Goal: Task Accomplishment & Management: Manage account settings

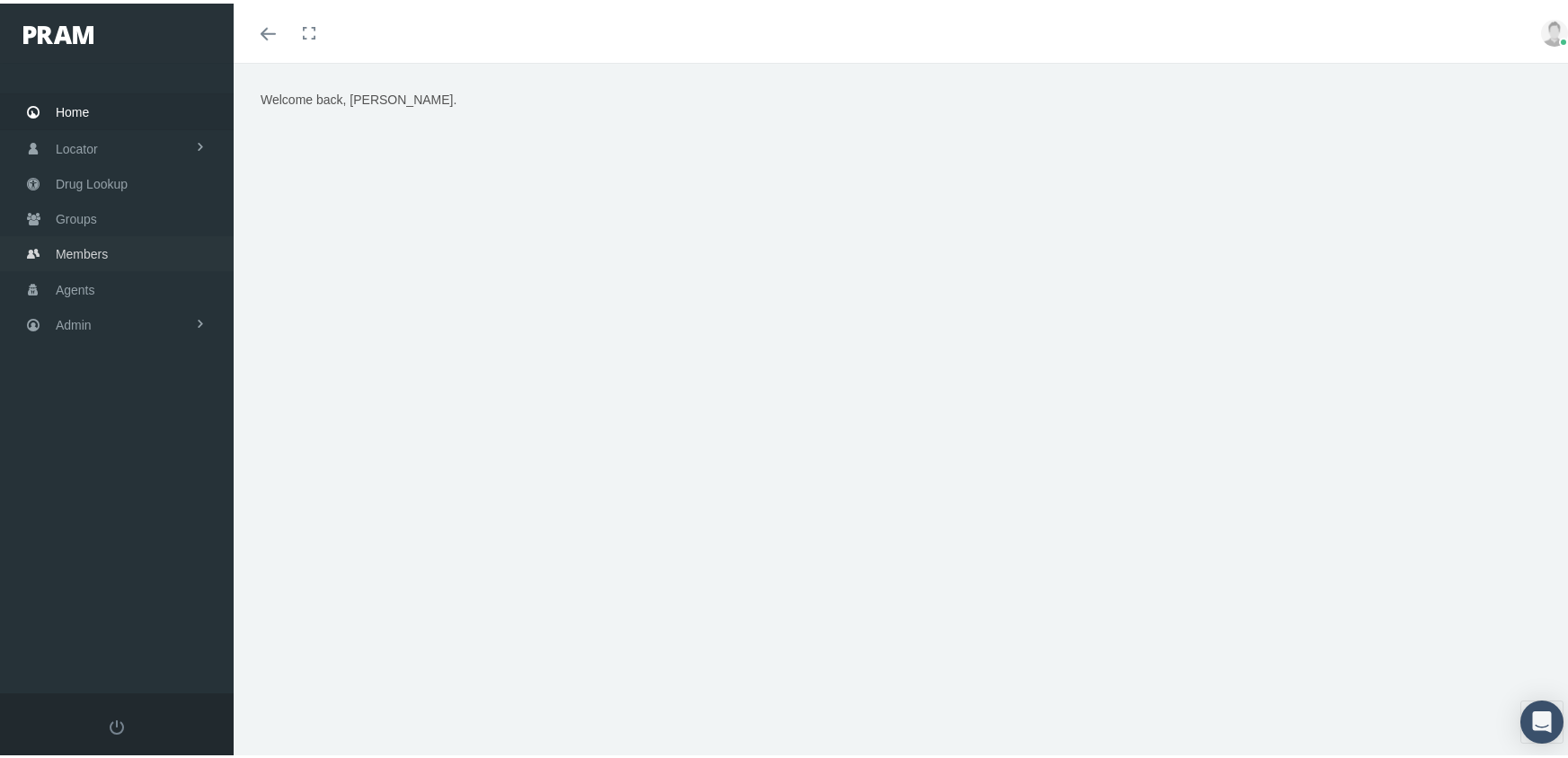
click at [104, 237] on span "Members" at bounding box center [81, 251] width 52 height 34
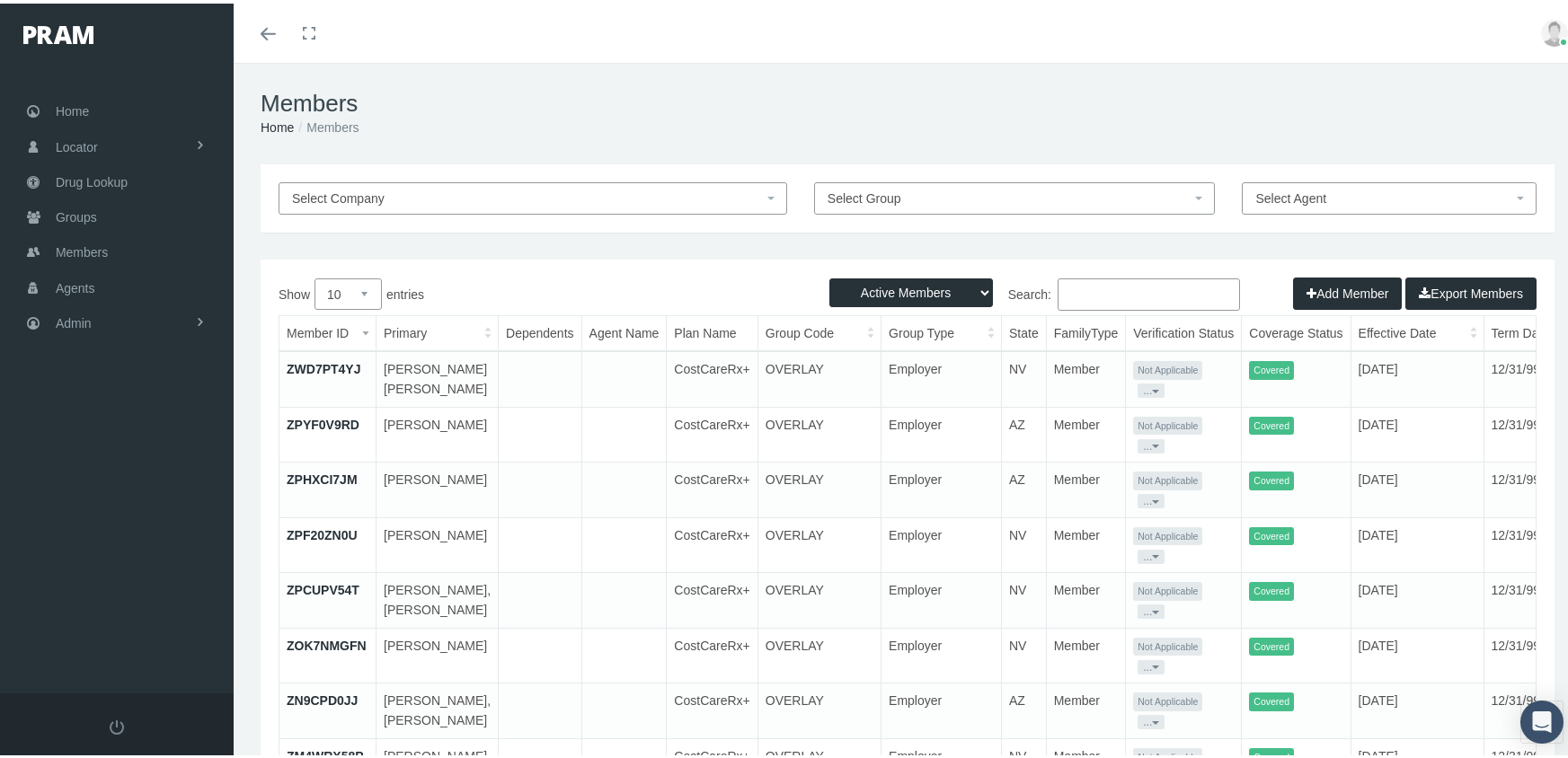
click at [1093, 297] on input "Search:" at bounding box center [1149, 291] width 182 height 33
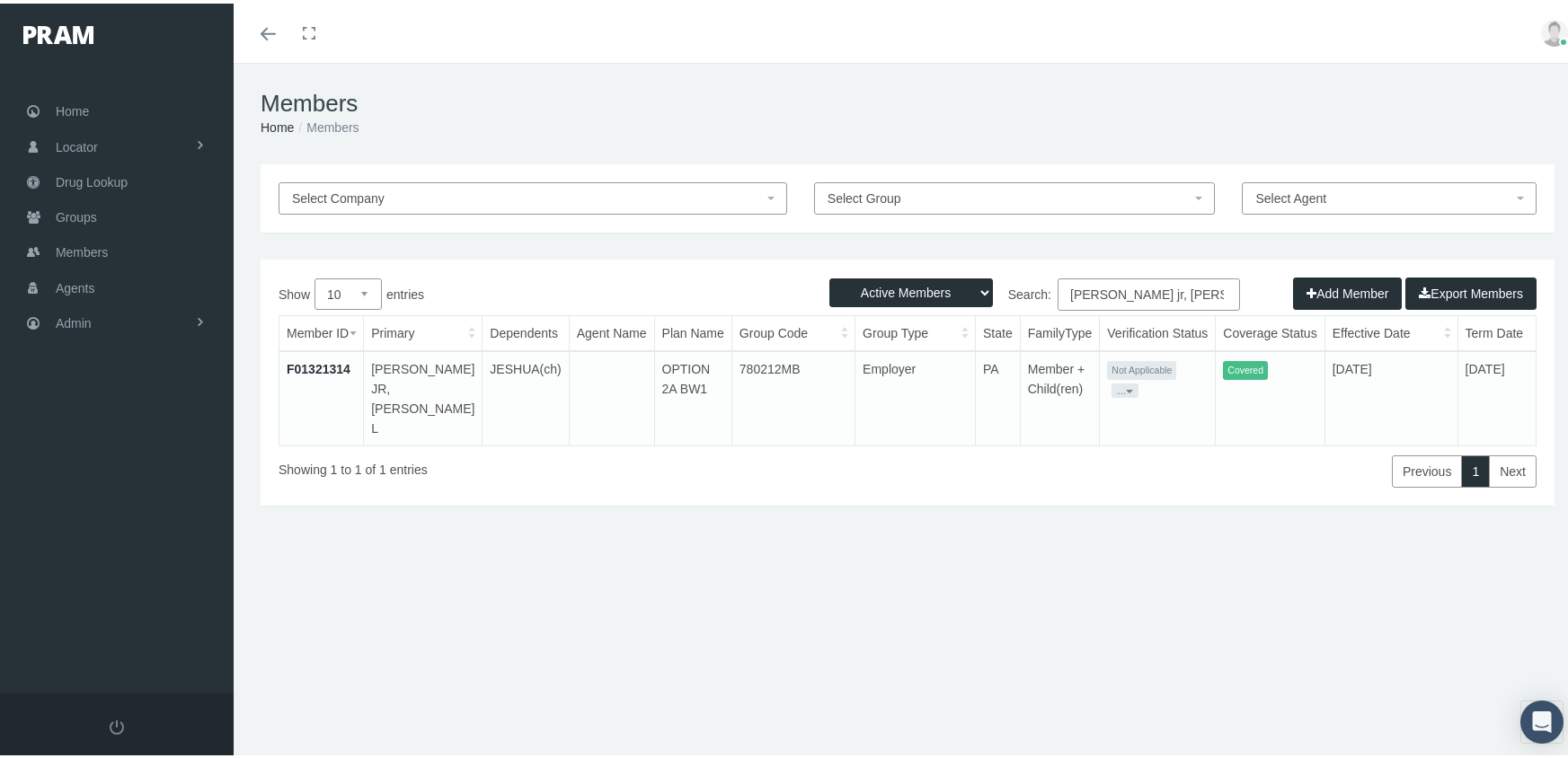
type input "gonzalvo jr, ruben"
click at [328, 360] on link "F01321314" at bounding box center [319, 366] width 64 height 15
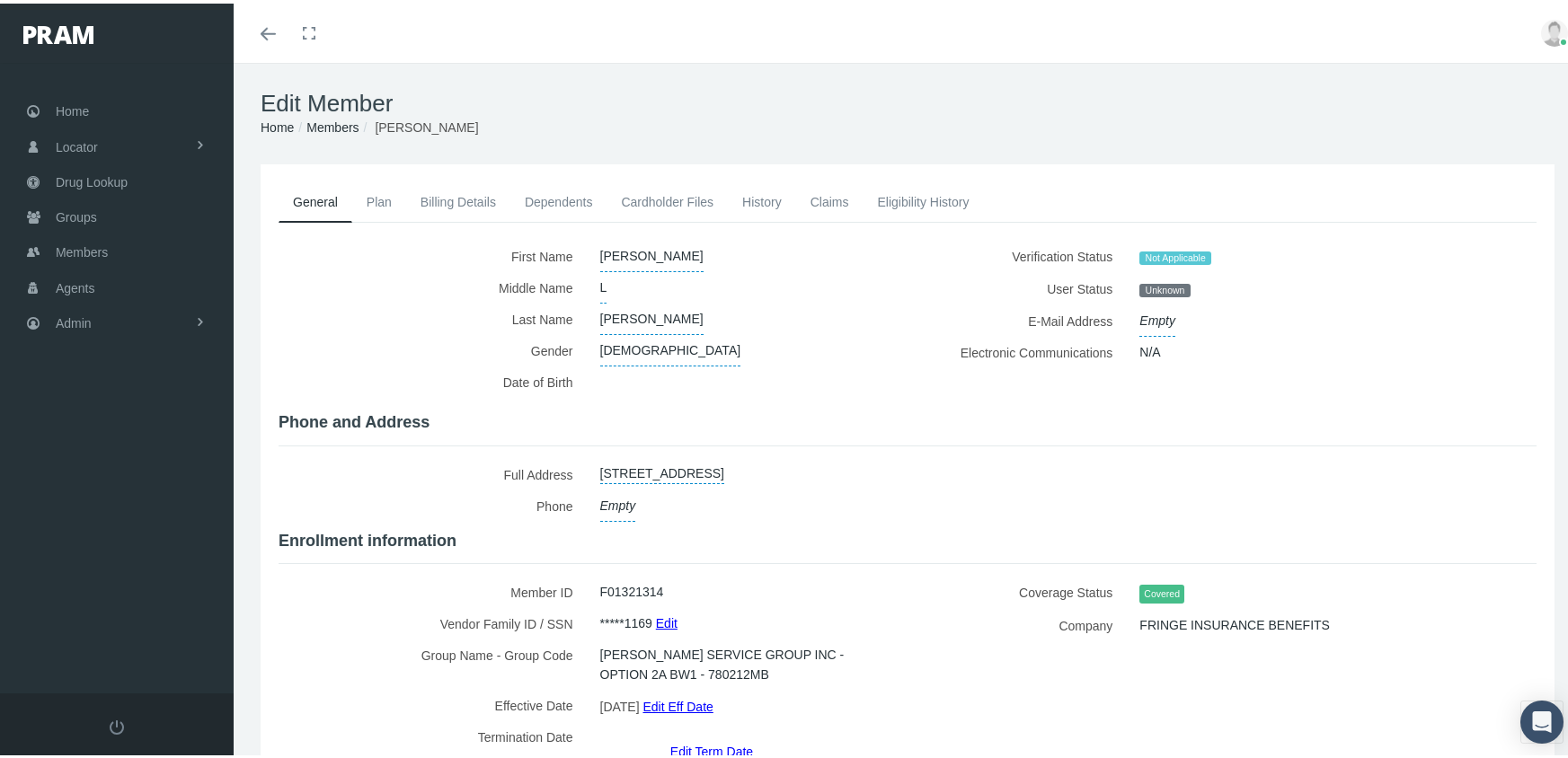
click at [341, 119] on link "Members" at bounding box center [331, 124] width 52 height 15
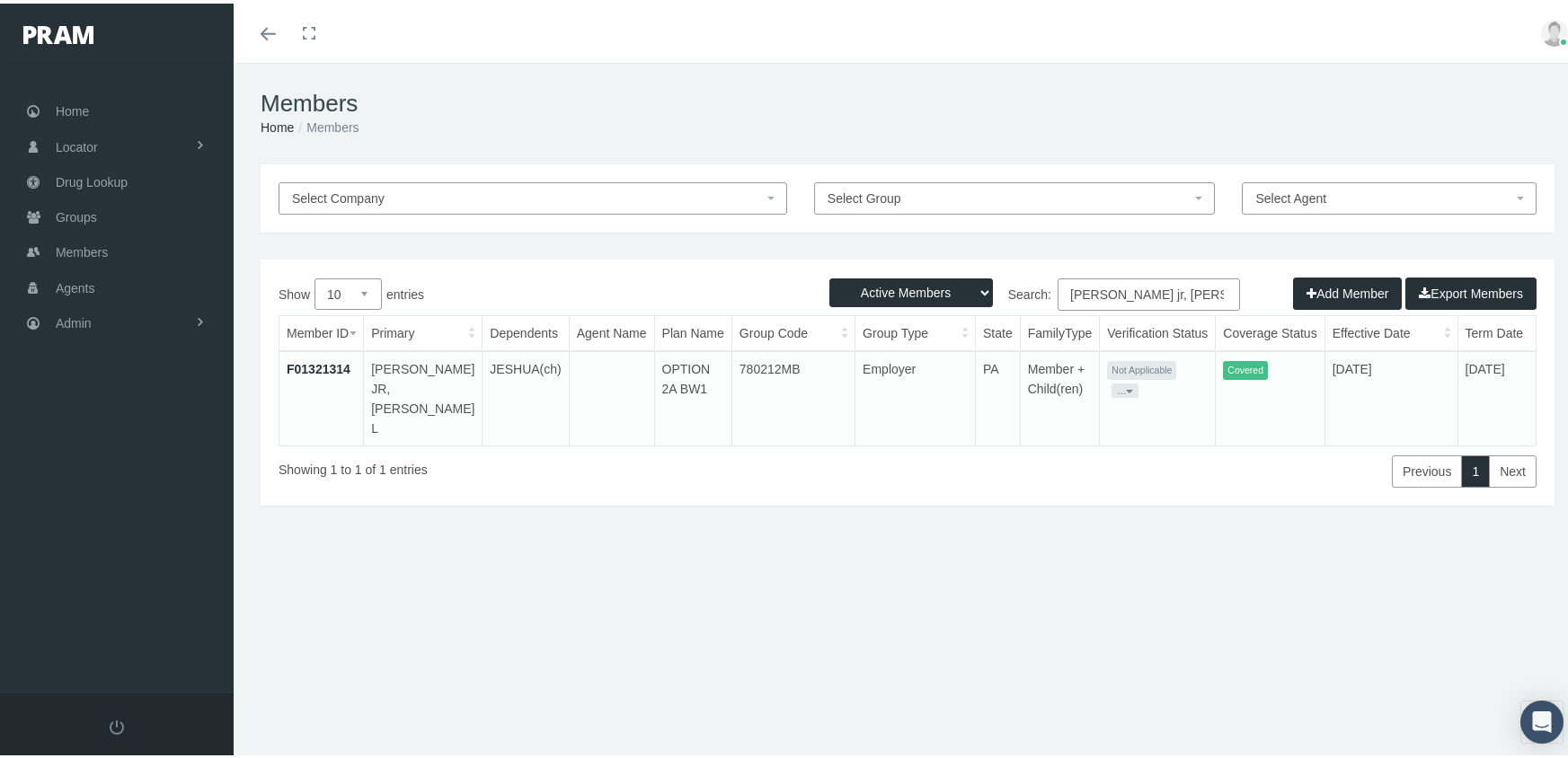
click at [894, 290] on select "Active Members Terminated Members Active & Terminated" at bounding box center [911, 290] width 163 height 29
select select "3"
click at [829, 275] on select "Active Members Terminated Members Active & Terminated" at bounding box center [911, 290] width 163 height 29
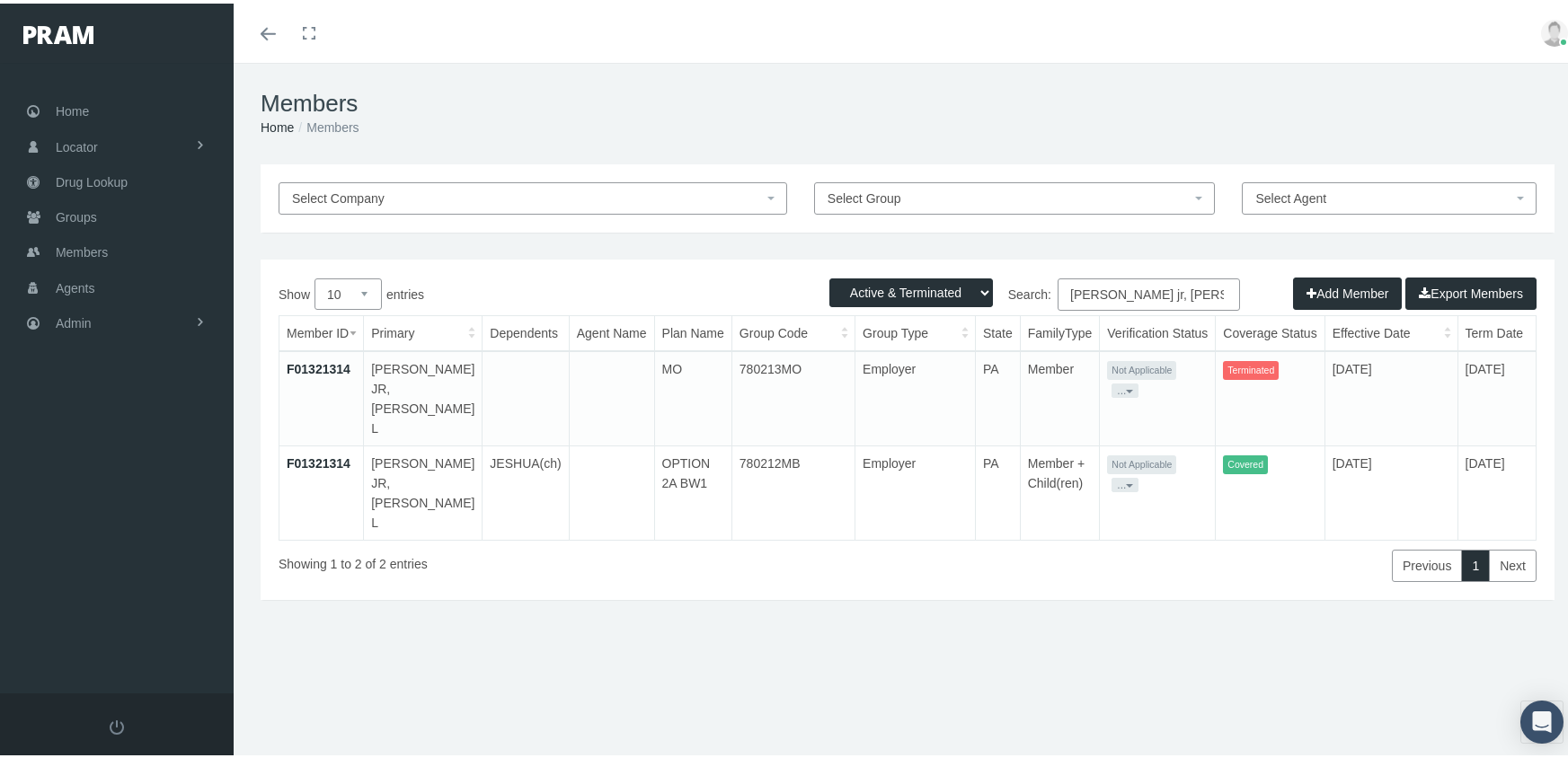
click at [903, 269] on div "Active Members Terminated Members Active & Terminated Add Member Export Members…" at bounding box center [907, 426] width 1294 height 340
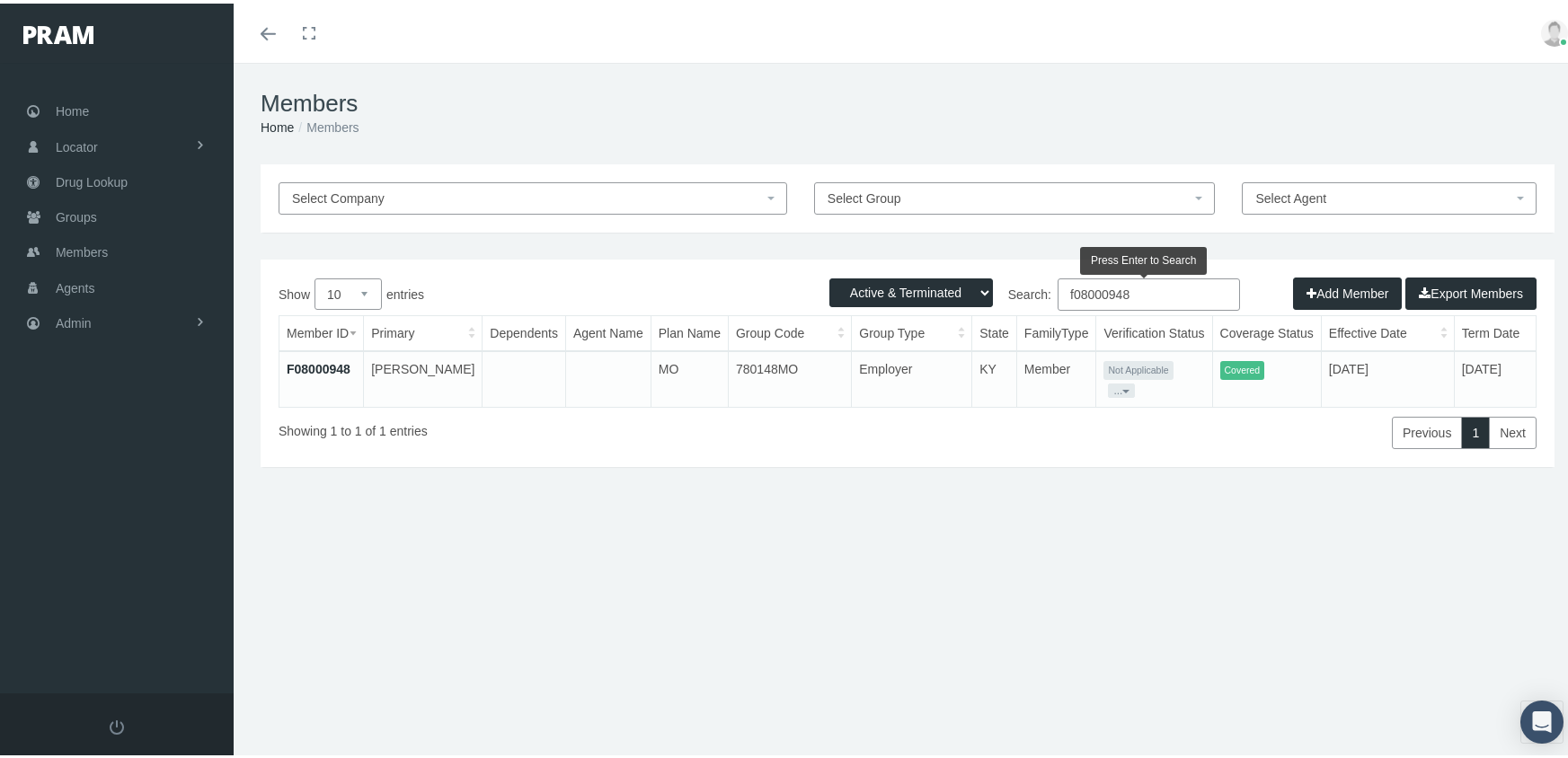
type input "f08000948"
click at [345, 359] on link "F08000948" at bounding box center [319, 366] width 64 height 15
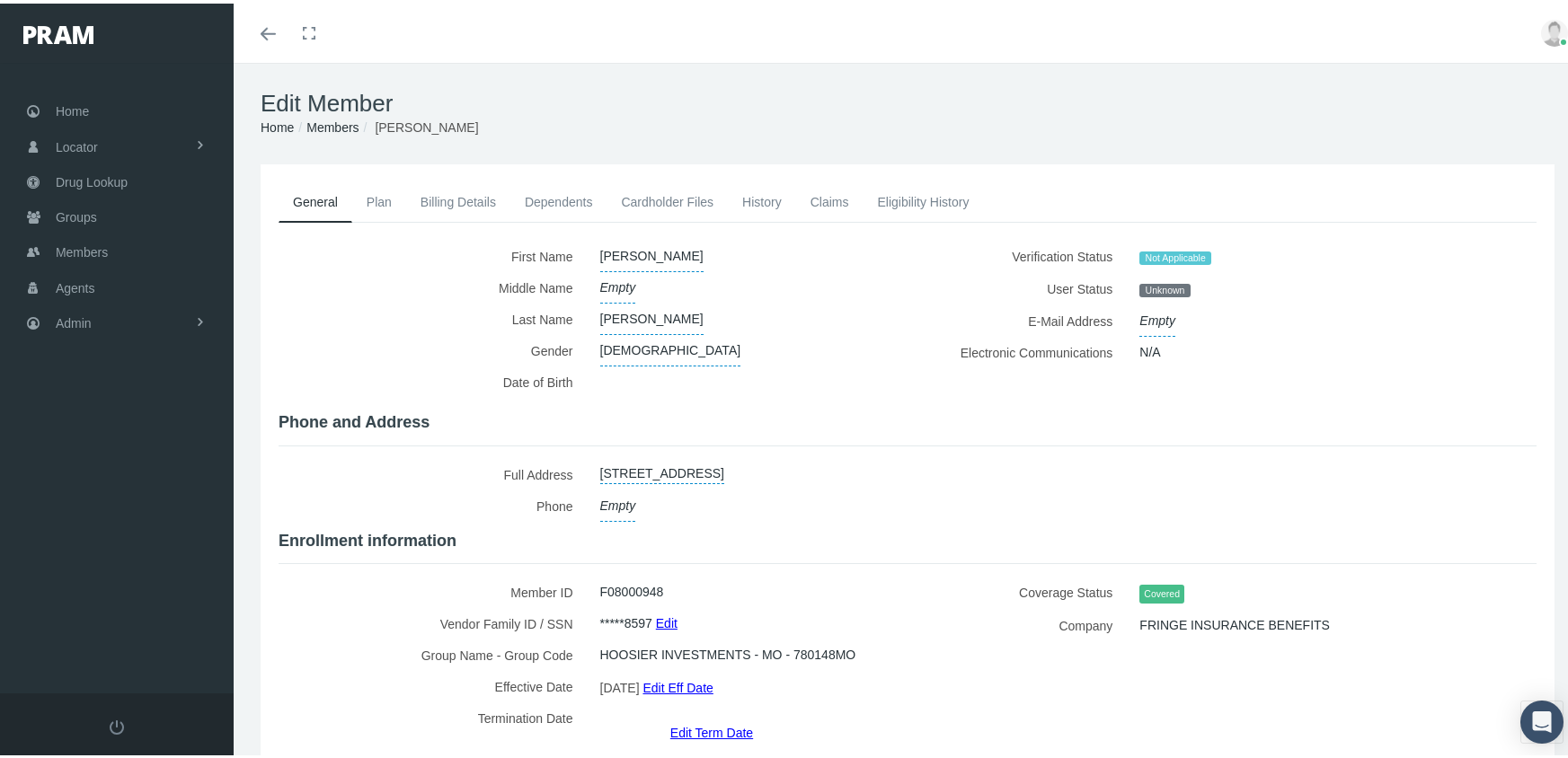
click at [709, 675] on link "Edit Eff Date" at bounding box center [676, 684] width 70 height 26
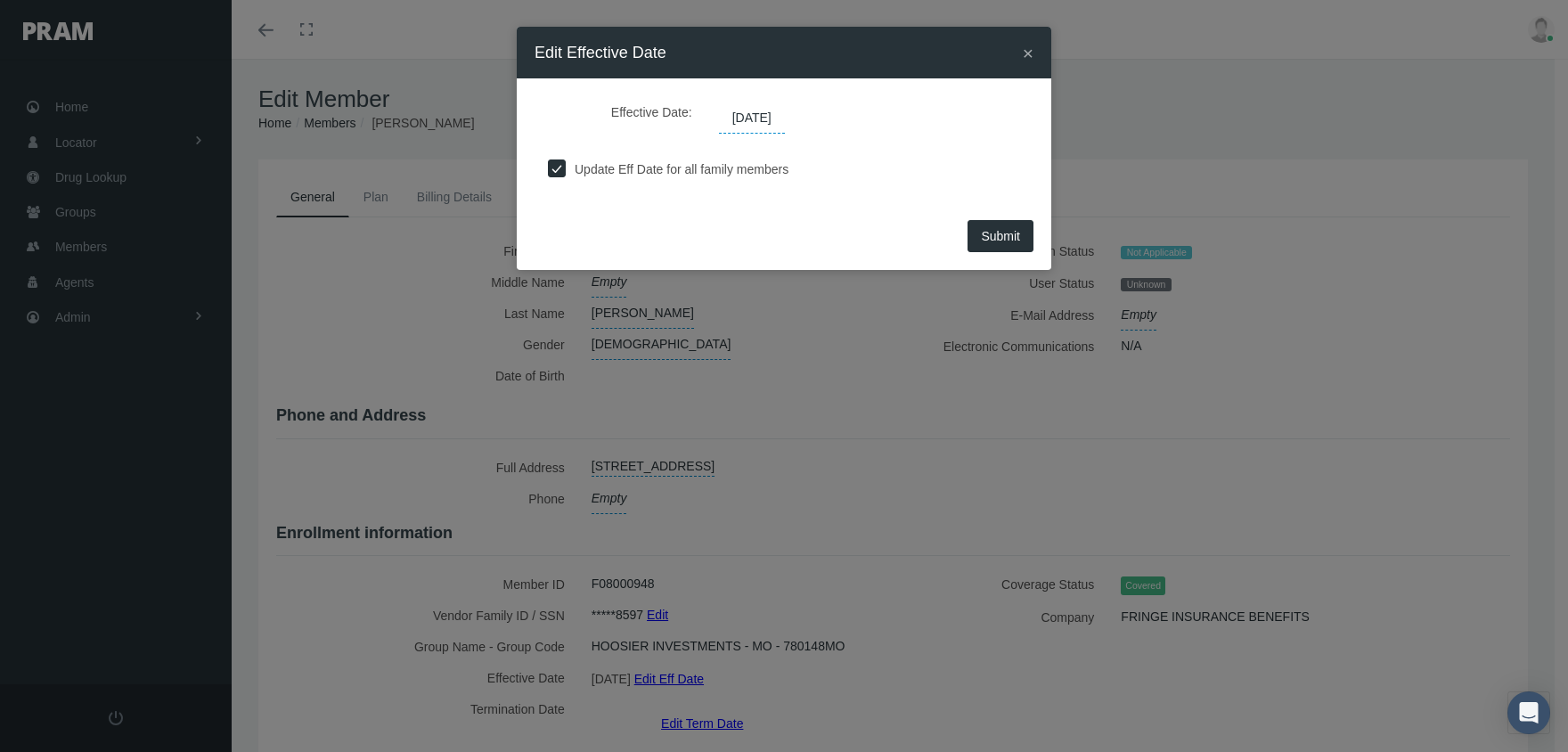
click at [558, 166] on input "checkbox" at bounding box center [557, 167] width 18 height 18
checkbox input "false"
click at [766, 113] on span "09/19/2024" at bounding box center [751, 119] width 66 height 31
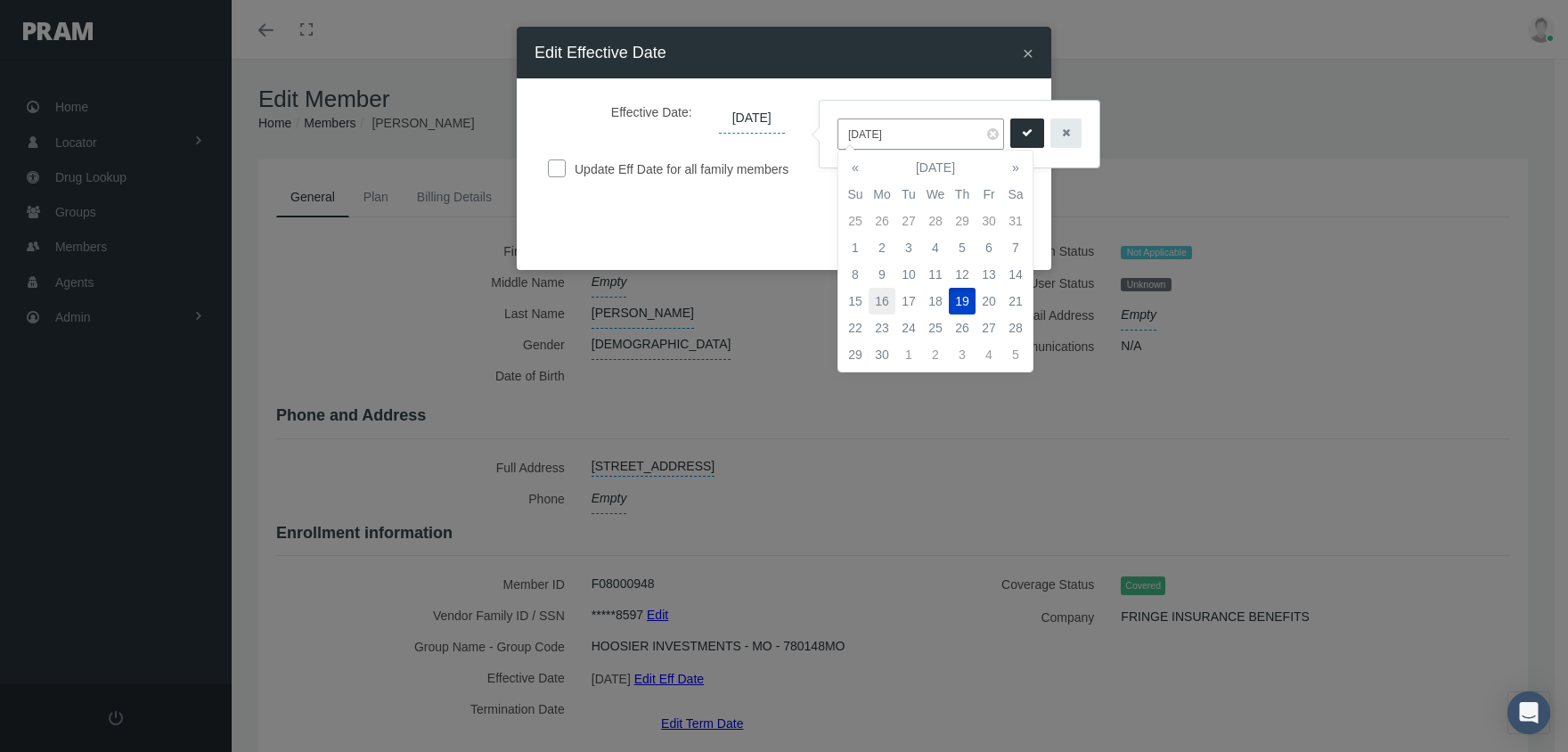
click at [881, 302] on td "16" at bounding box center [883, 302] width 27 height 27
type input "09/16/2024"
click at [1022, 138] on icon "submit" at bounding box center [1028, 133] width 11 height 17
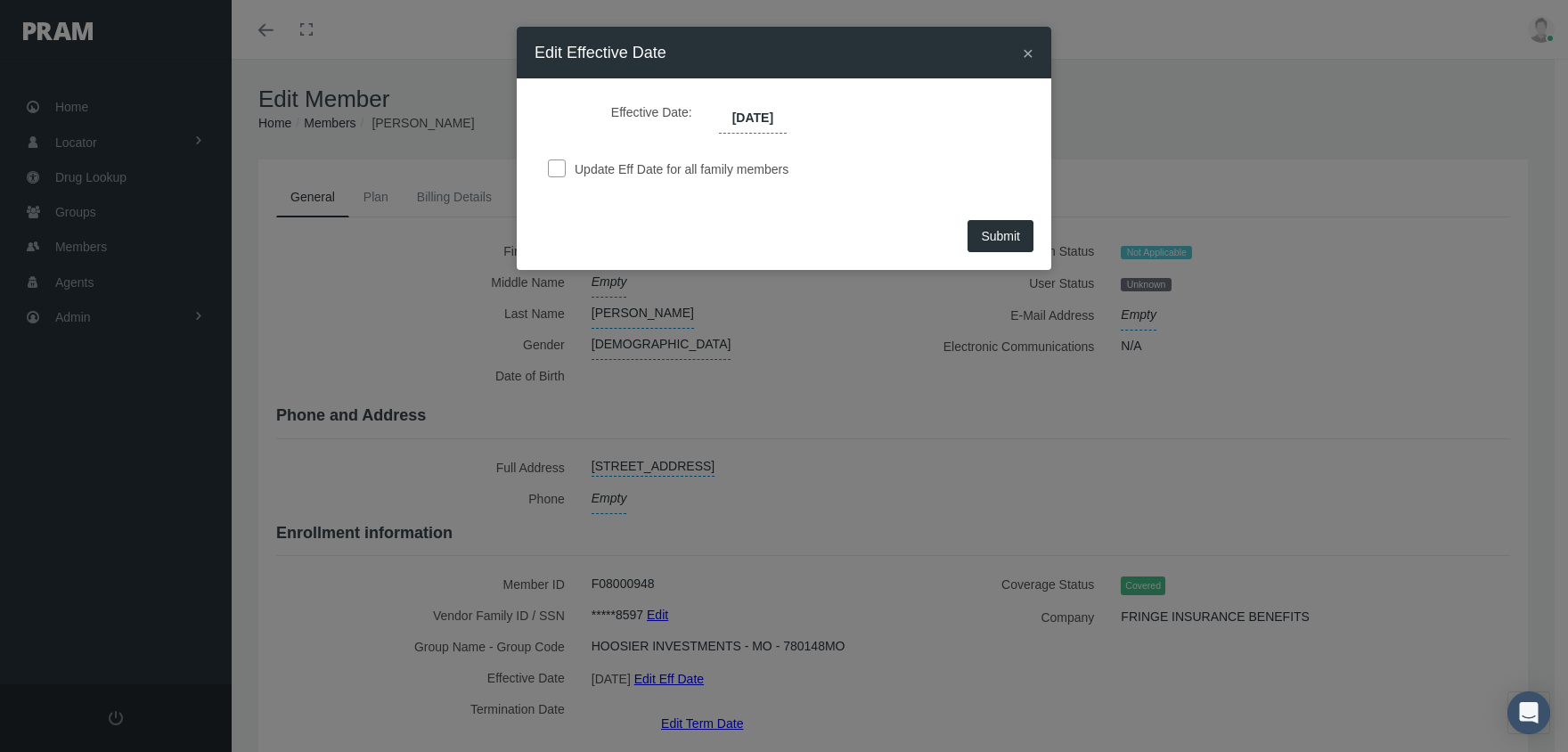
click at [1011, 239] on span "Submit" at bounding box center [1001, 236] width 40 height 14
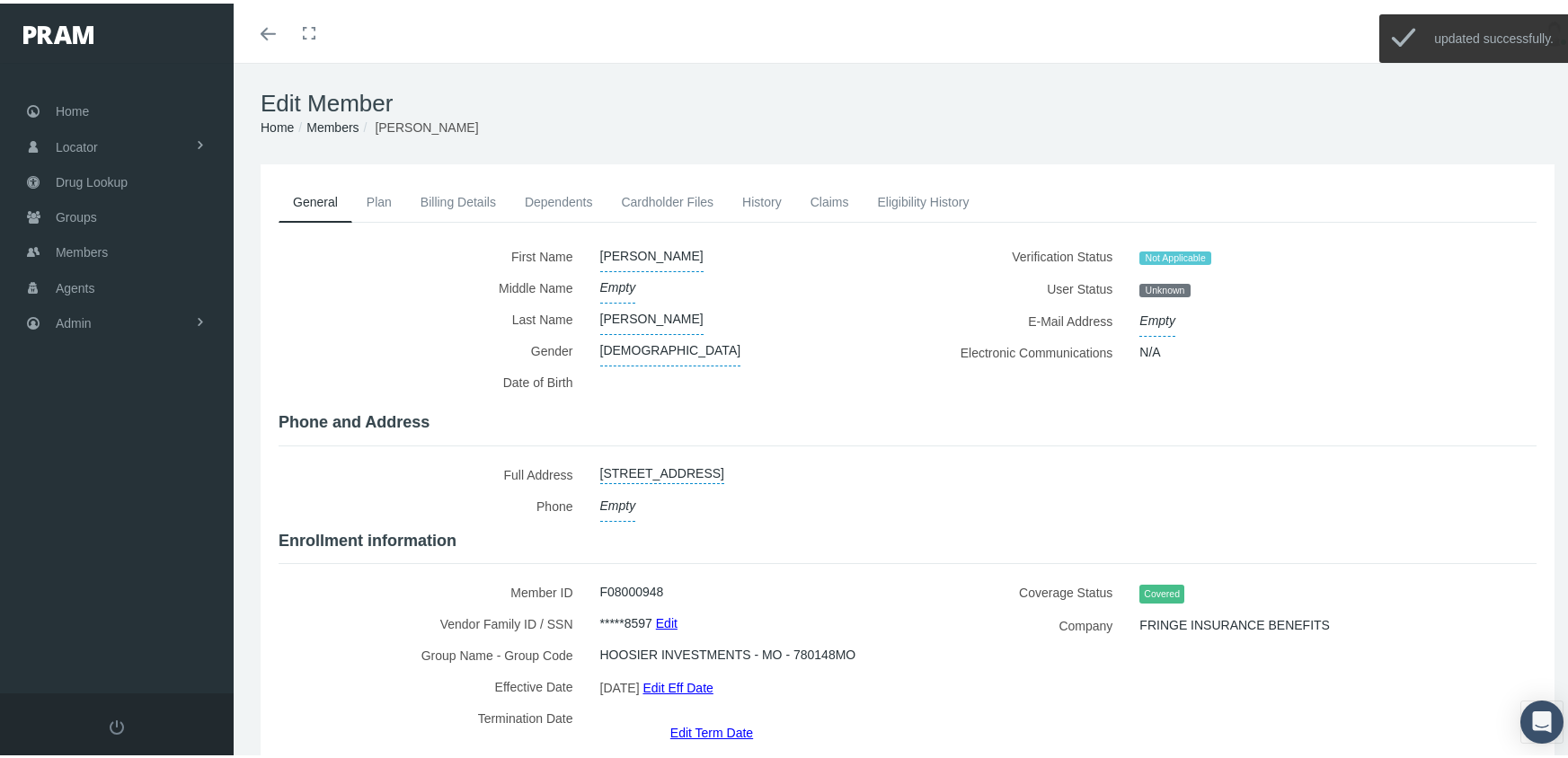
click at [540, 193] on link "Dependents" at bounding box center [558, 199] width 97 height 40
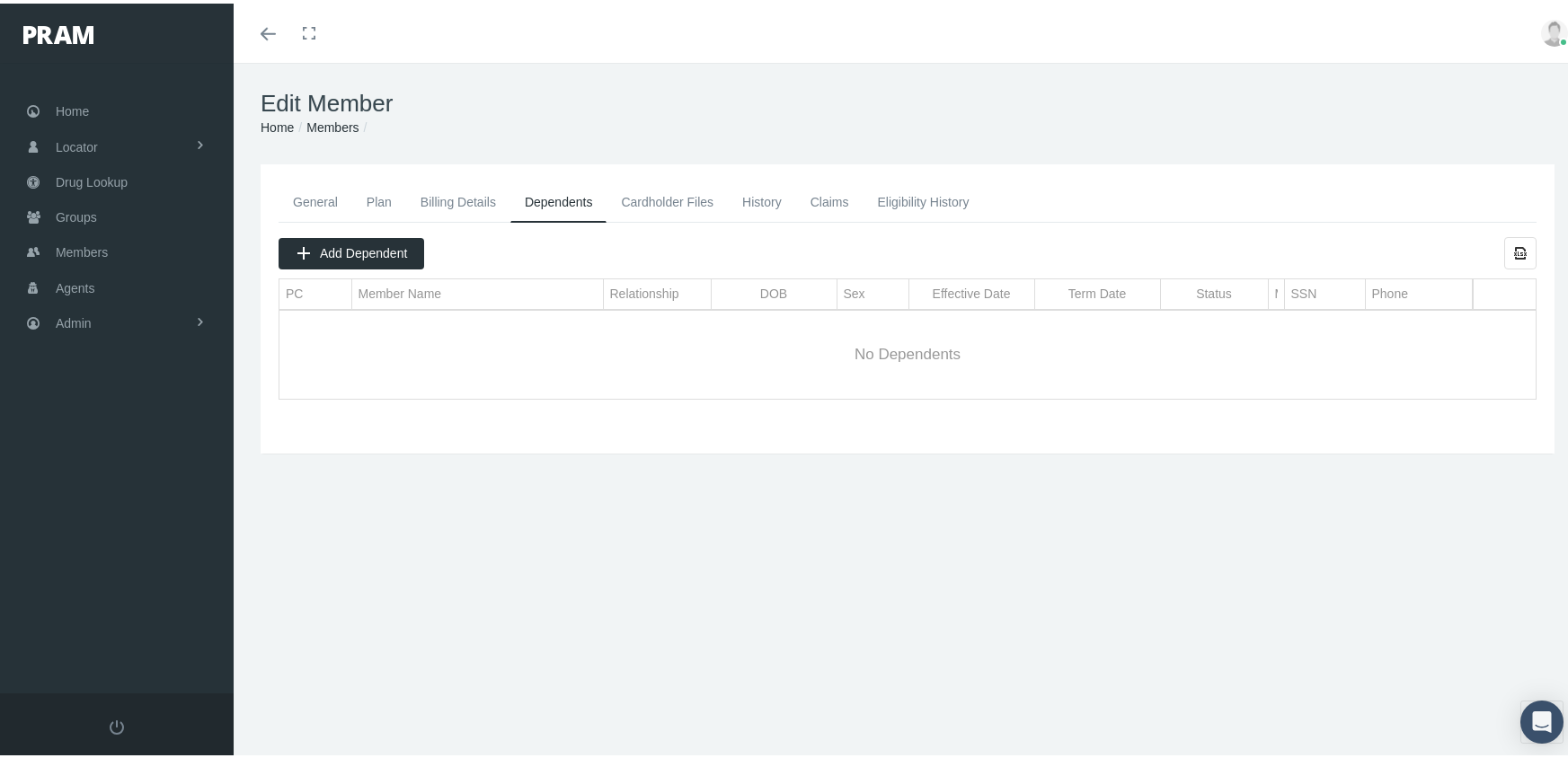
click at [347, 119] on link "Members" at bounding box center [331, 124] width 52 height 15
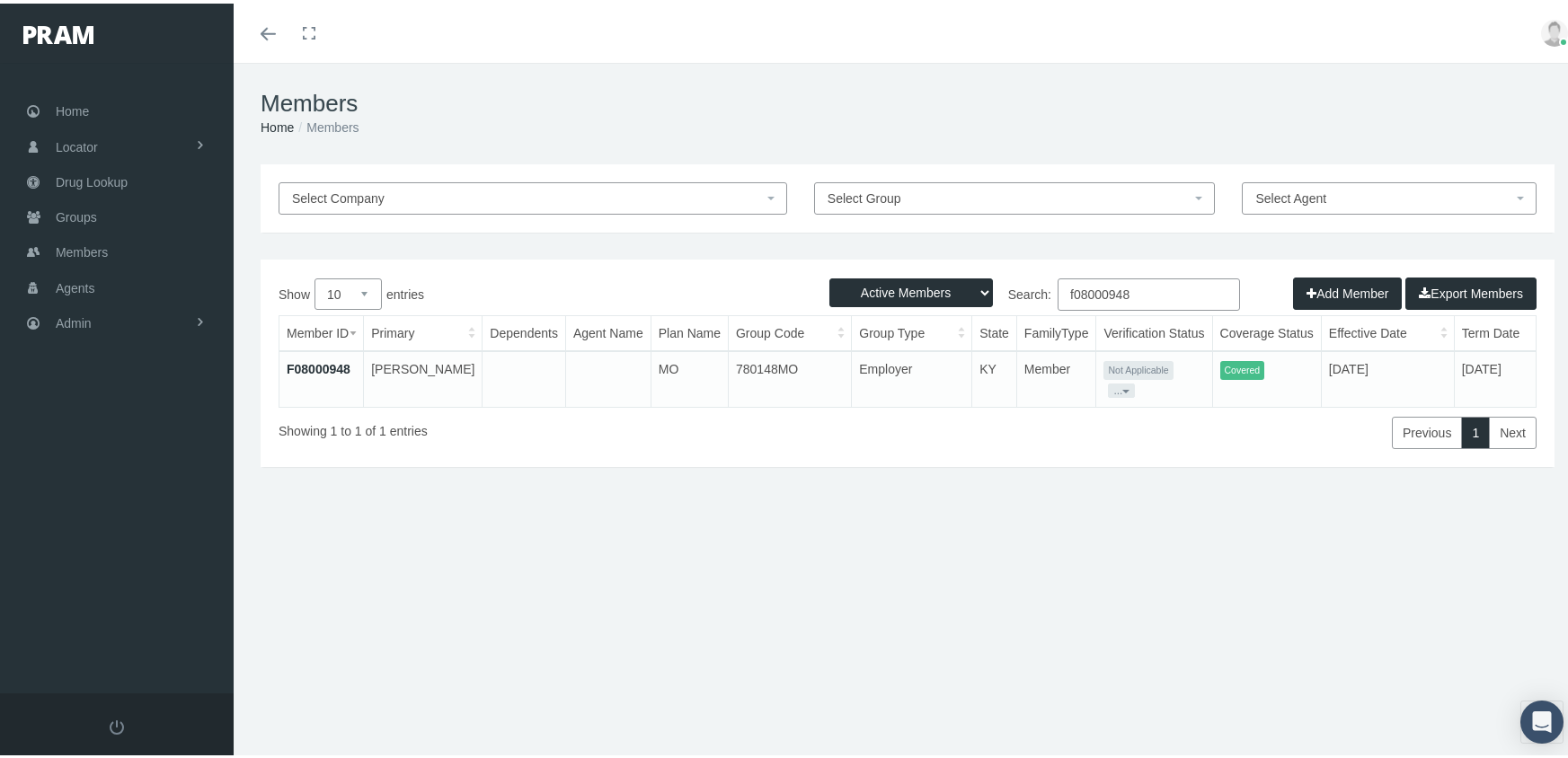
drag, startPoint x: 880, startPoint y: 278, endPoint x: 883, endPoint y: 304, distance: 26.2
click at [878, 278] on select "Active Members Terminated Members Active & Terminated" at bounding box center [911, 290] width 163 height 29
select select "3"
click at [829, 275] on select "Active Members Terminated Members Active & Terminated" at bounding box center [911, 290] width 163 height 29
click at [1150, 286] on input "f08000948" at bounding box center [1149, 291] width 182 height 33
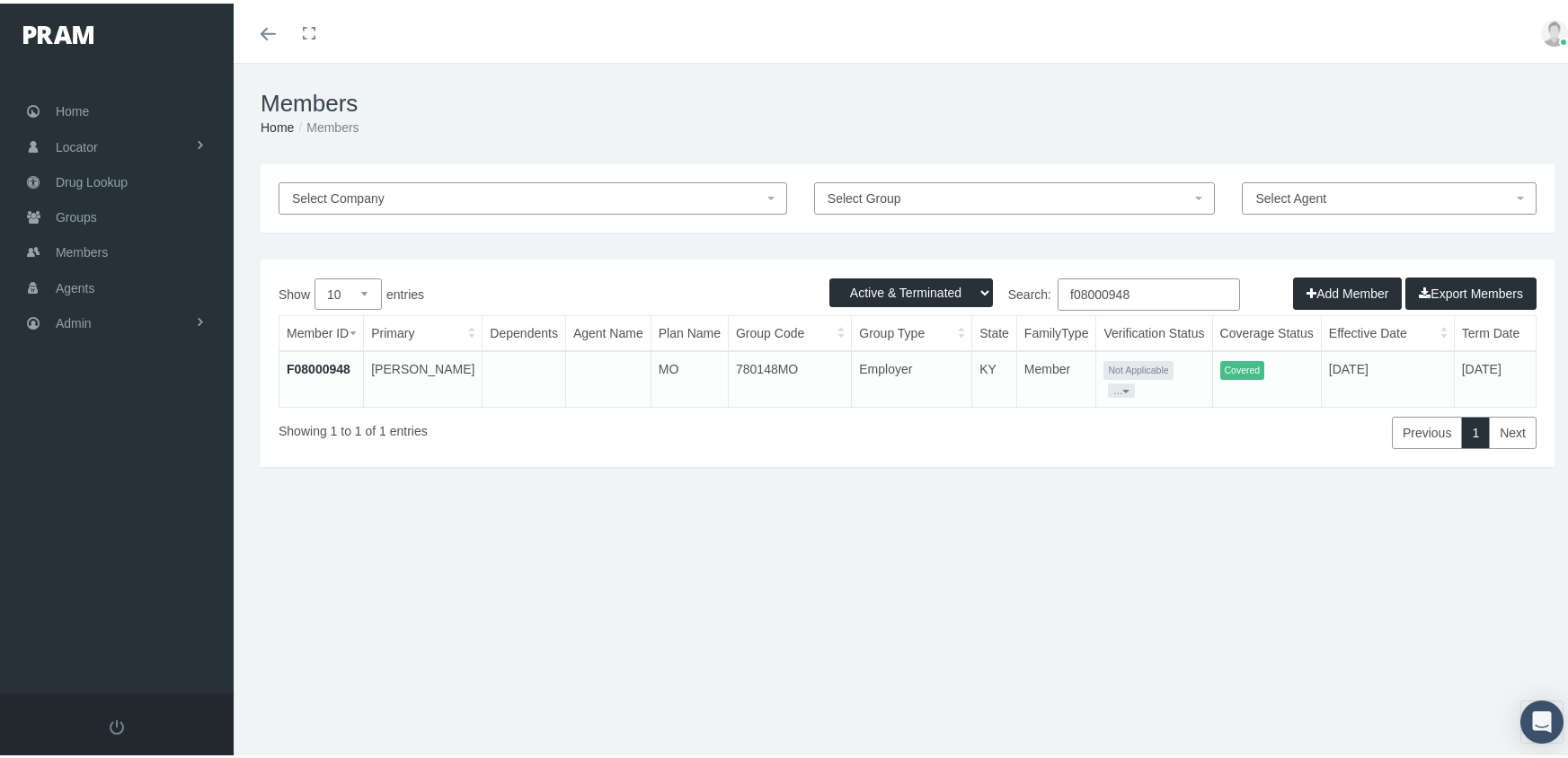
click at [1150, 286] on input "f08000948" at bounding box center [1149, 291] width 182 height 33
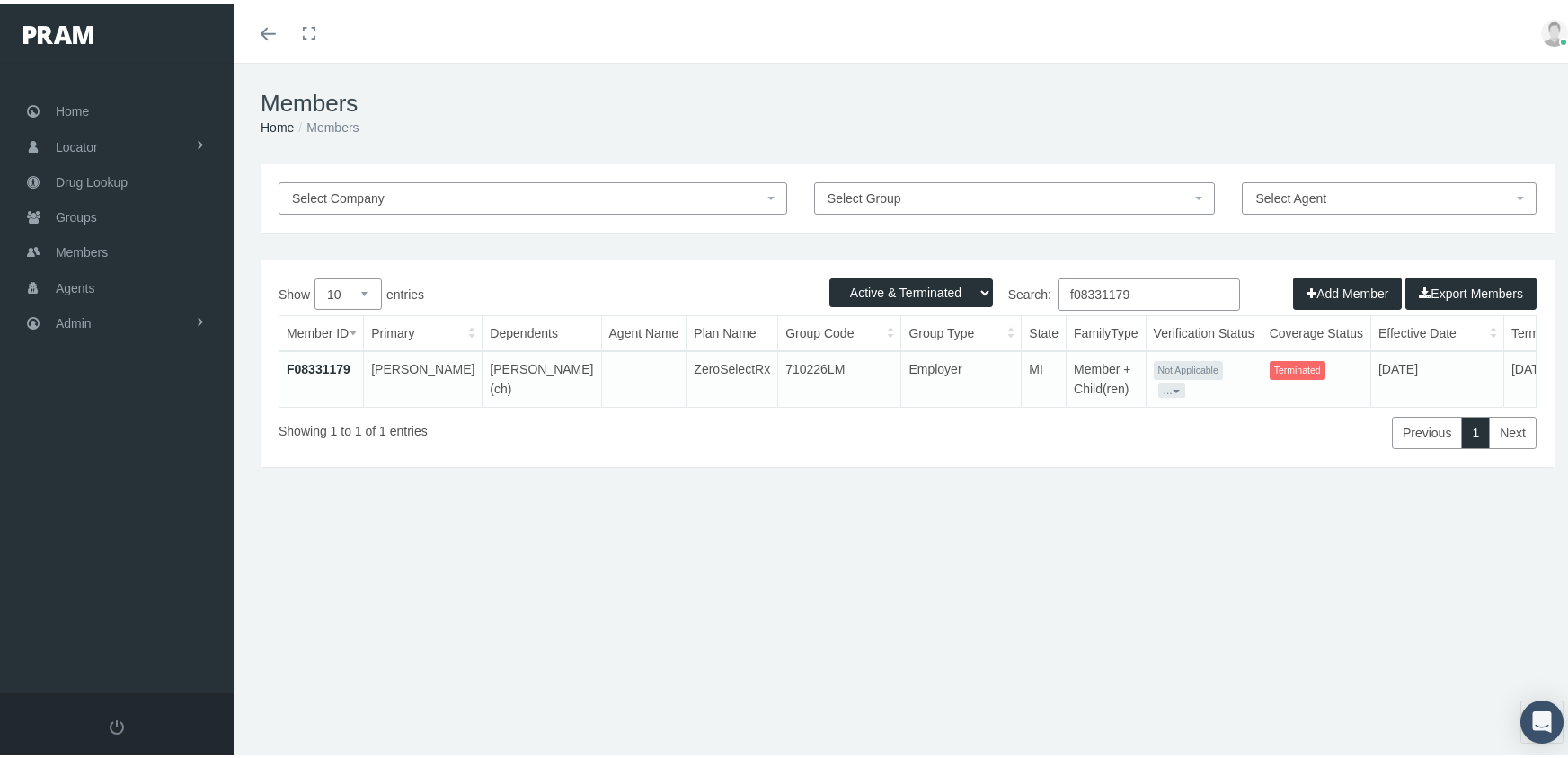
type input "f08331179"
click at [338, 366] on link "F08331179" at bounding box center [319, 366] width 64 height 15
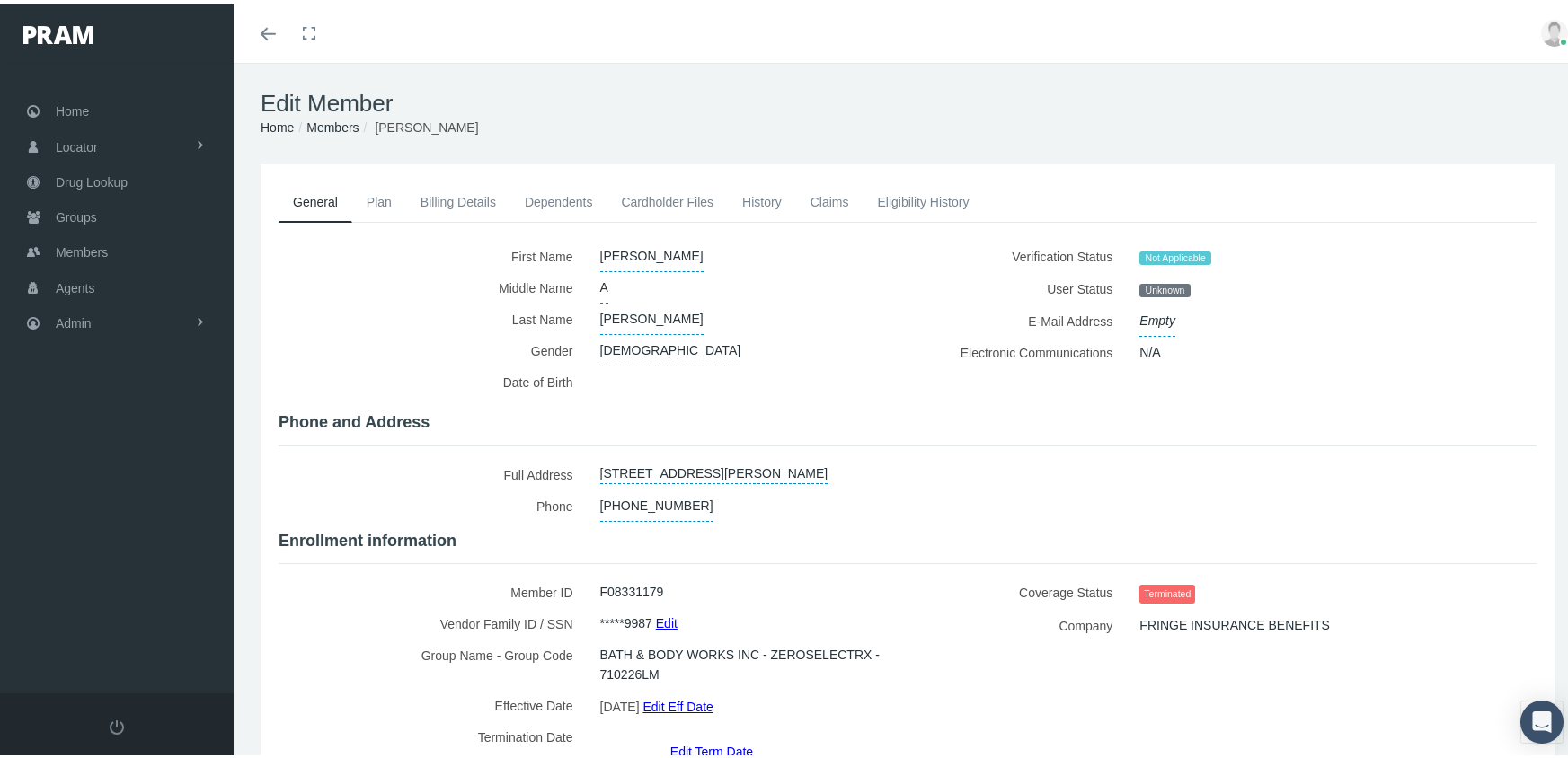
click at [712, 734] on link "Edit Term Date" at bounding box center [711, 747] width 83 height 26
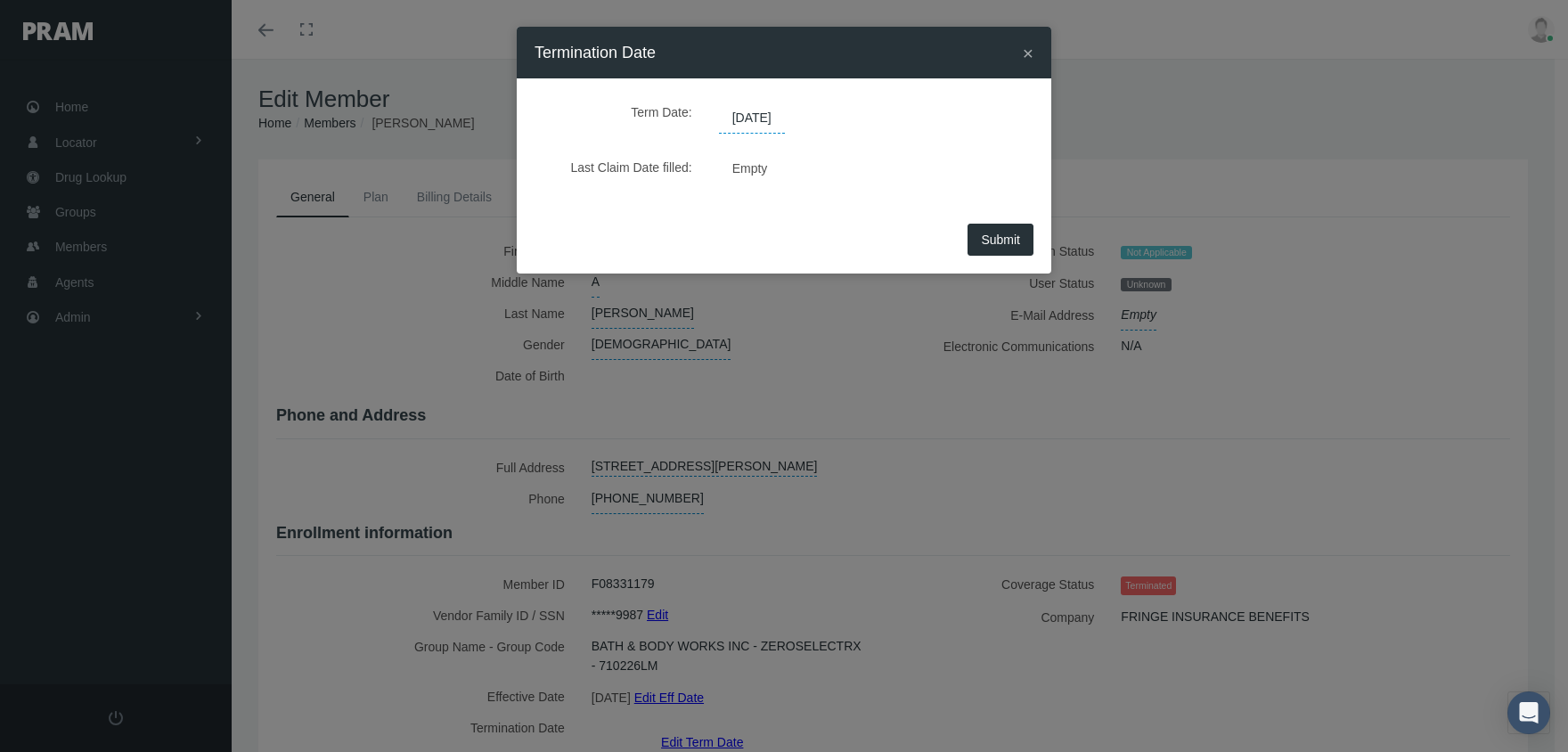
click at [773, 125] on span "08/07/2025" at bounding box center [751, 119] width 66 height 31
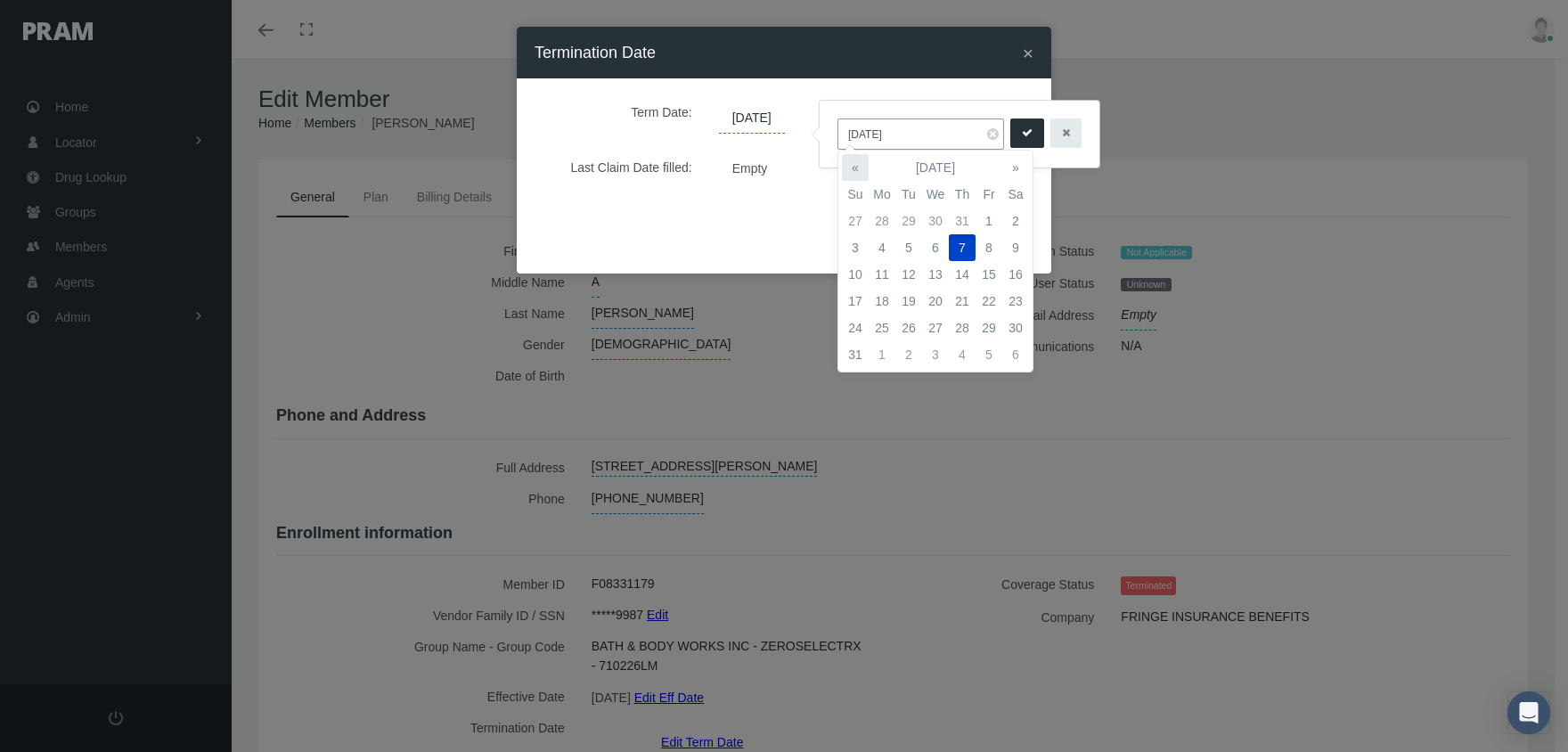
click at [859, 174] on th "«" at bounding box center [856, 168] width 27 height 27
click at [969, 243] on td "10" at bounding box center [963, 248] width 27 height 27
type input "[DATE]"
click at [1022, 140] on icon "submit" at bounding box center [1028, 133] width 11 height 17
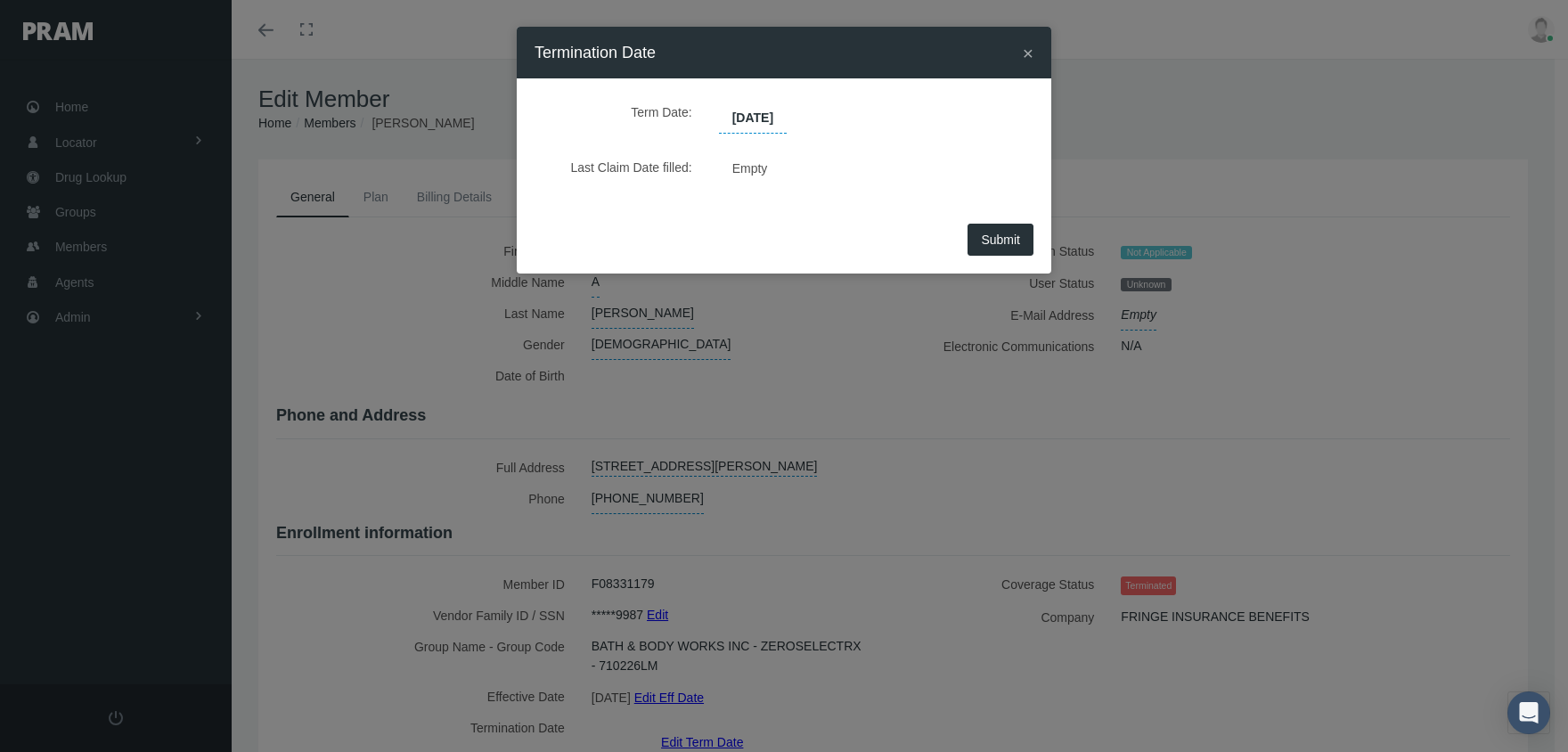
click at [996, 234] on span "Submit" at bounding box center [1001, 240] width 40 height 14
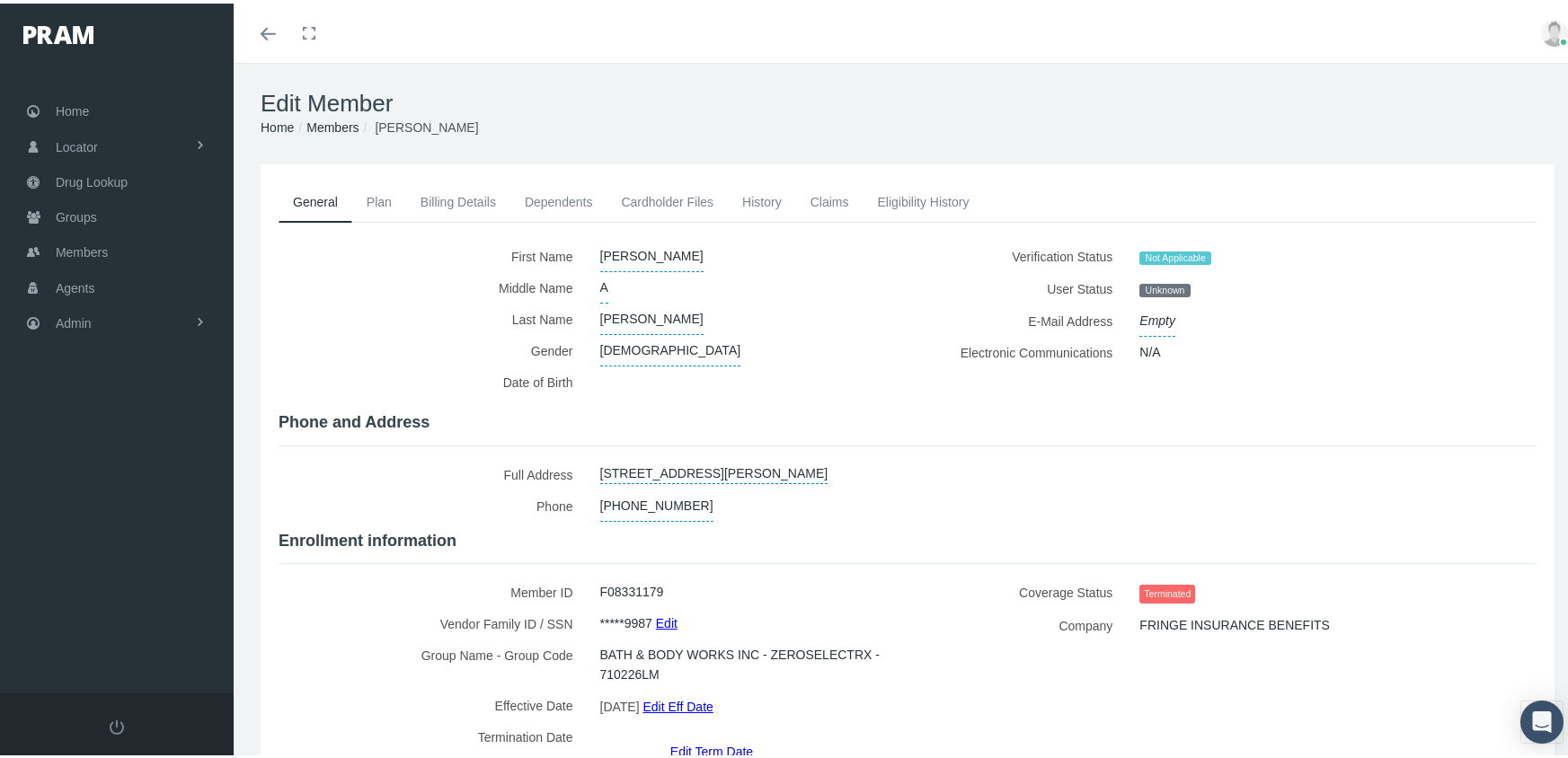
click at [336, 123] on link "Members" at bounding box center [331, 124] width 52 height 15
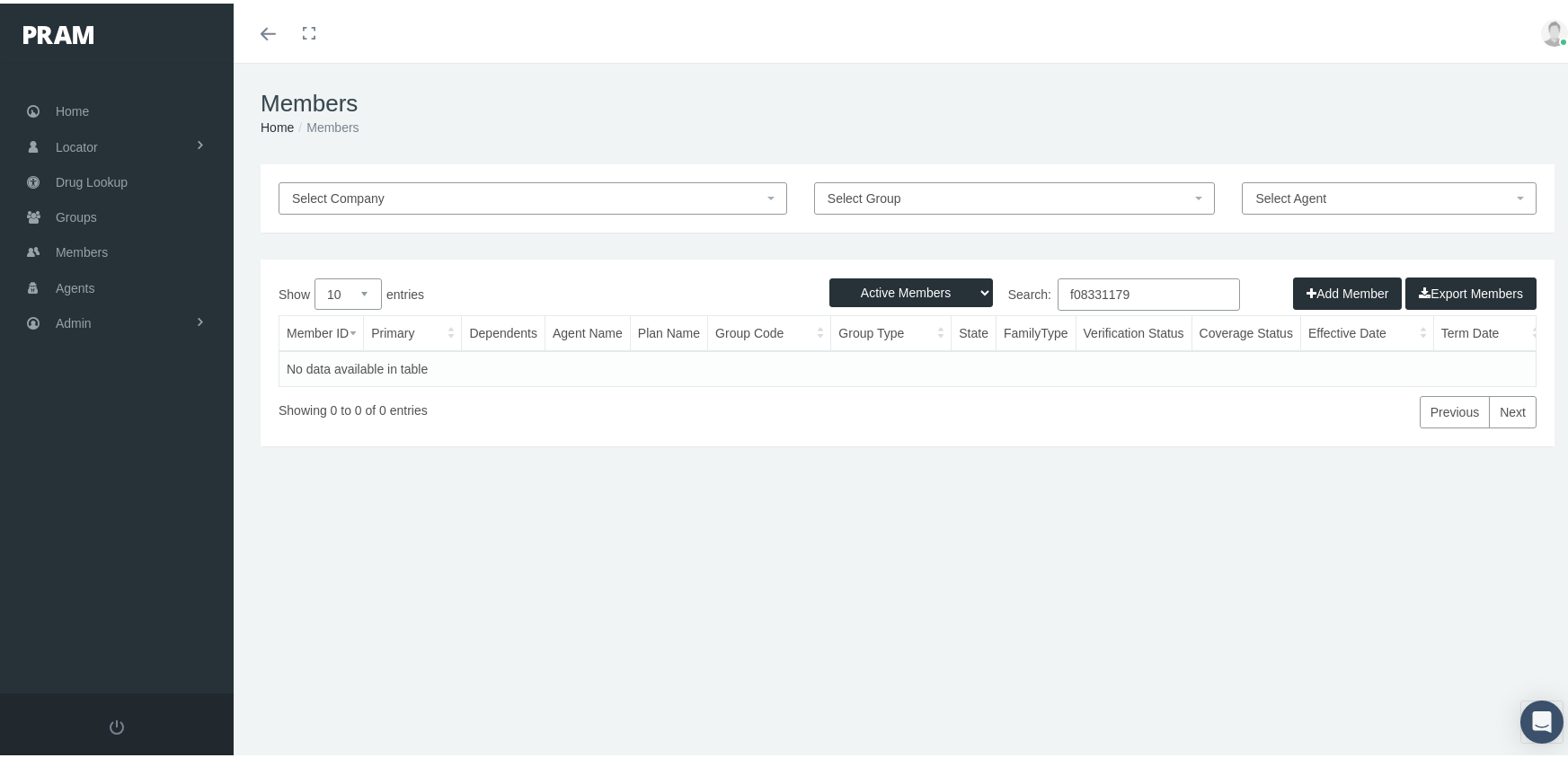
click at [911, 288] on select "Active Members Terminated Members Active & Terminated" at bounding box center [911, 290] width 163 height 29
select select "3"
click at [829, 275] on select "Active Members Terminated Members Active & Terminated" at bounding box center [911, 290] width 163 height 29
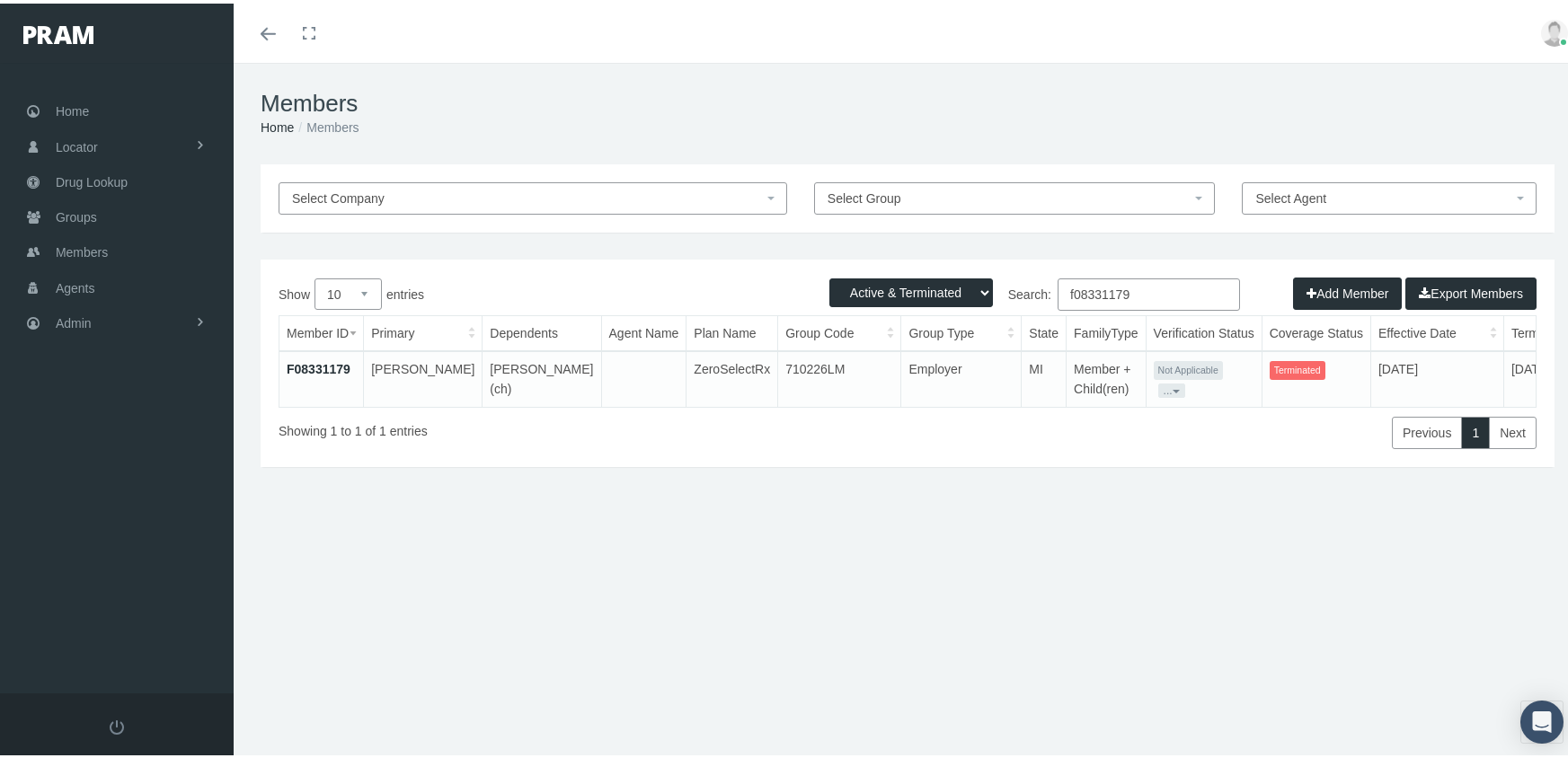
click at [1152, 288] on input "f08331179" at bounding box center [1149, 291] width 182 height 33
click at [1148, 288] on input "f08331179" at bounding box center [1149, 291] width 182 height 33
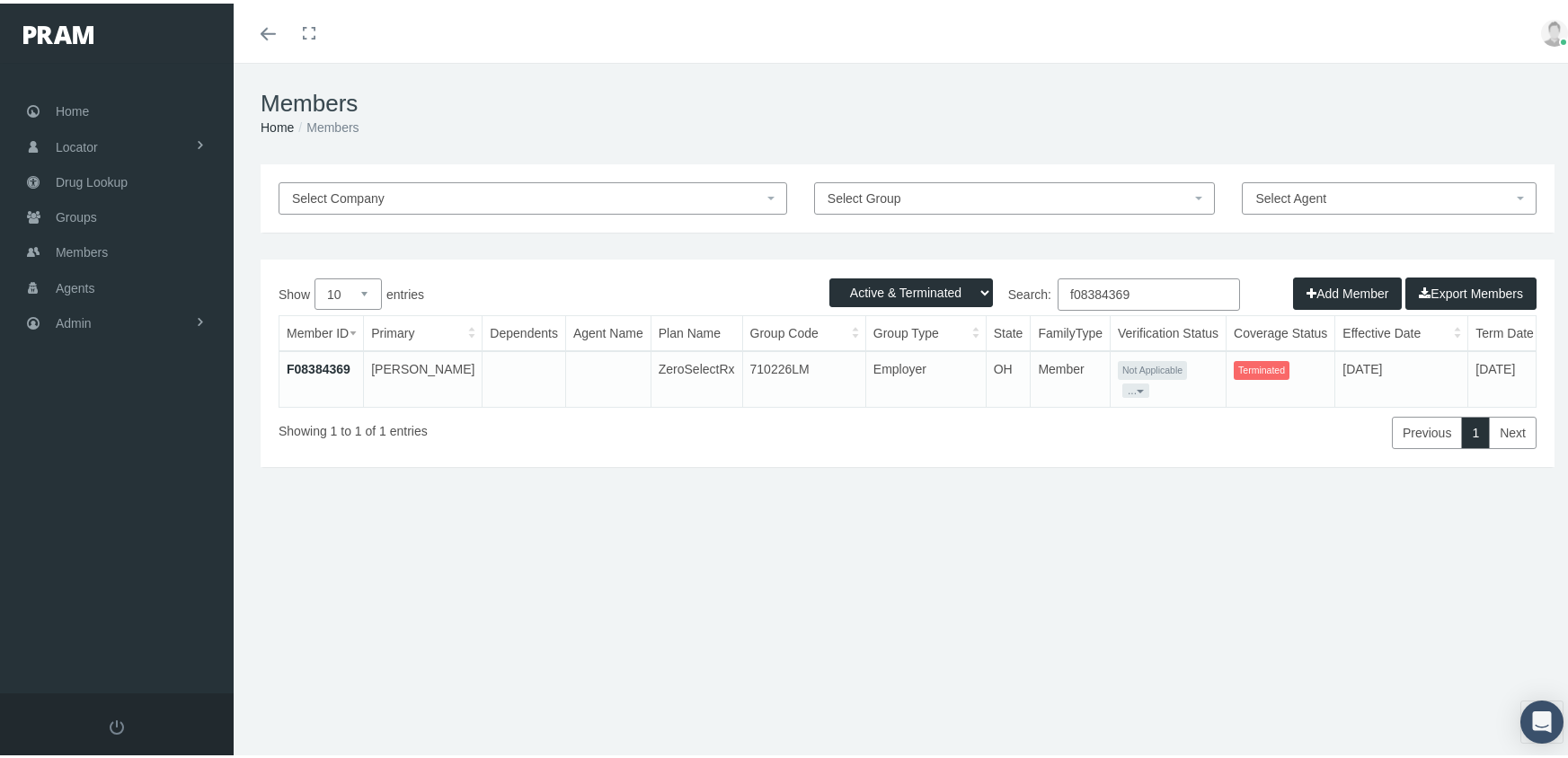
type input "f08384369"
click at [339, 369] on link "F08384369" at bounding box center [319, 366] width 64 height 15
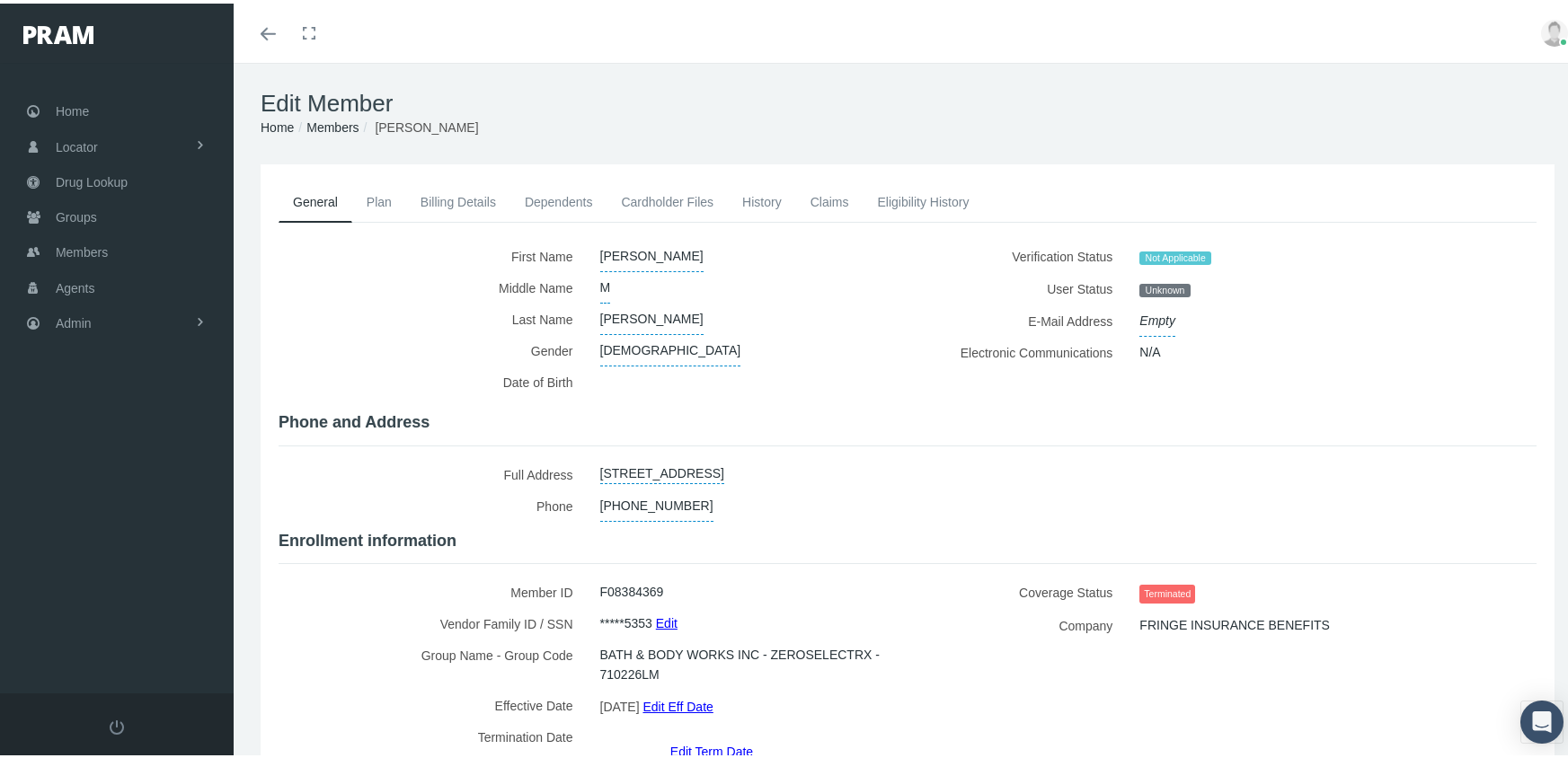
click at [707, 735] on link "Edit Term Date" at bounding box center [711, 747] width 83 height 26
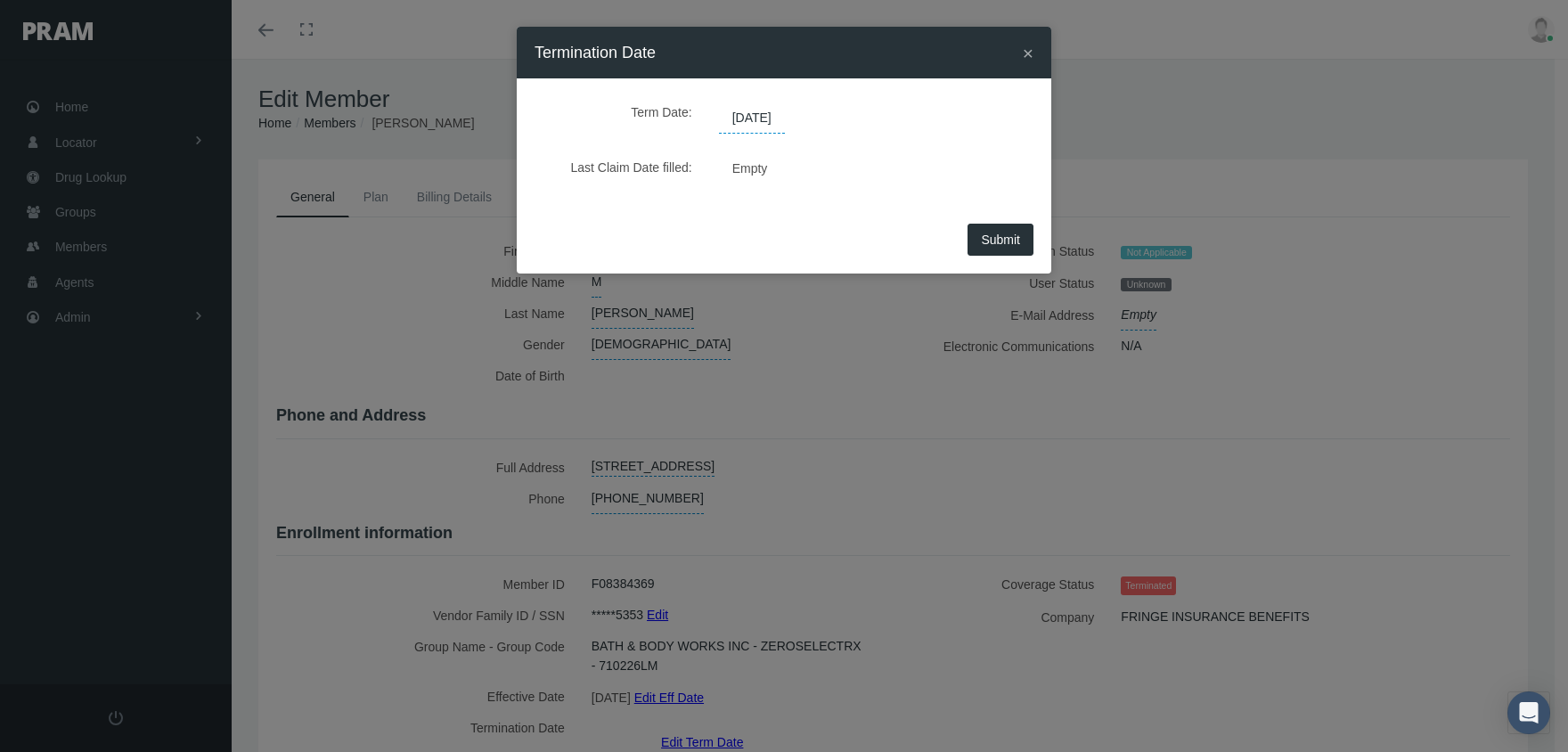
click at [747, 105] on span "06/26/2025" at bounding box center [751, 119] width 66 height 31
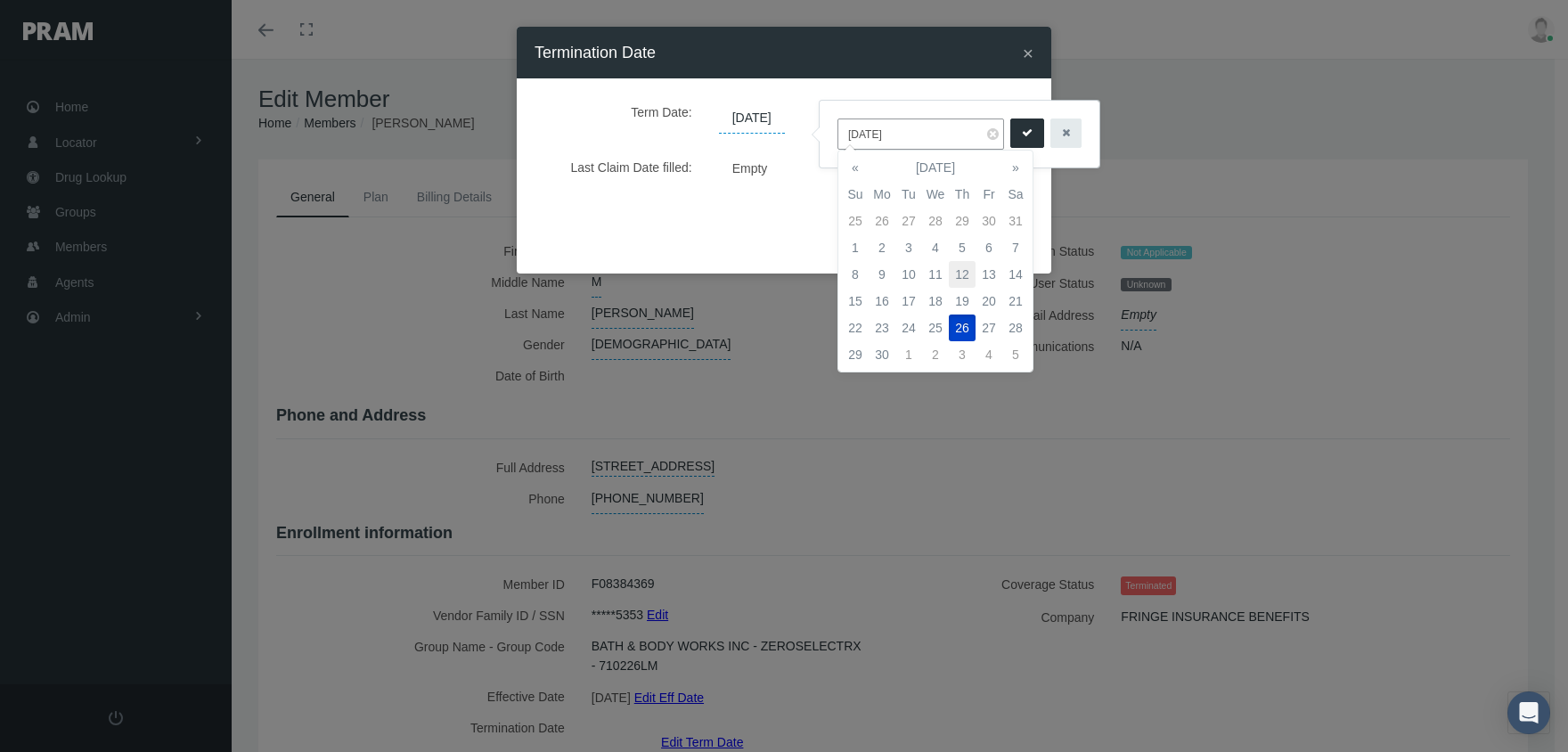
click at [967, 271] on td "12" at bounding box center [963, 275] width 27 height 27
type input "[DATE]"
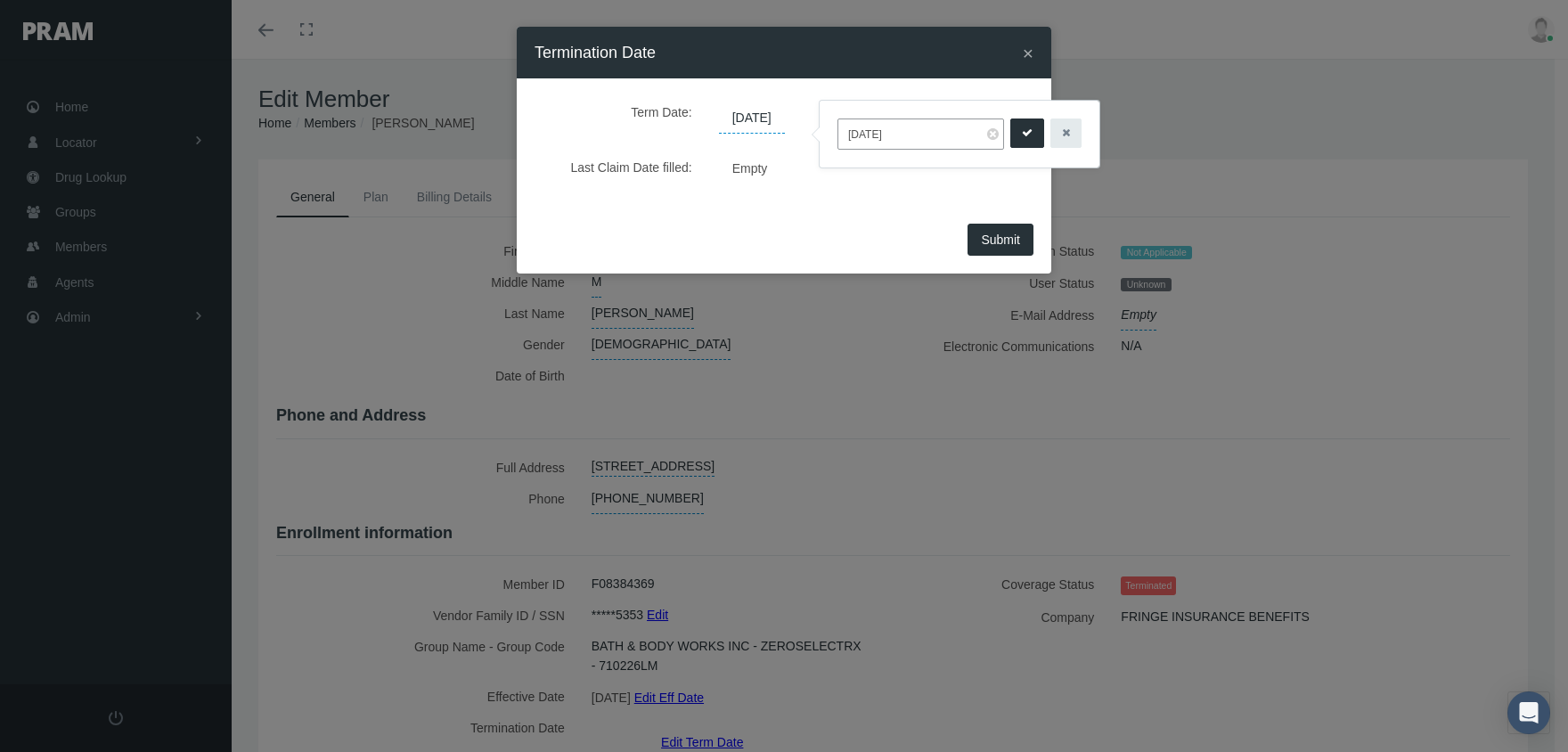
click at [1022, 127] on icon "submit" at bounding box center [1028, 133] width 11 height 17
click at [991, 243] on span "Submit" at bounding box center [1001, 240] width 40 height 14
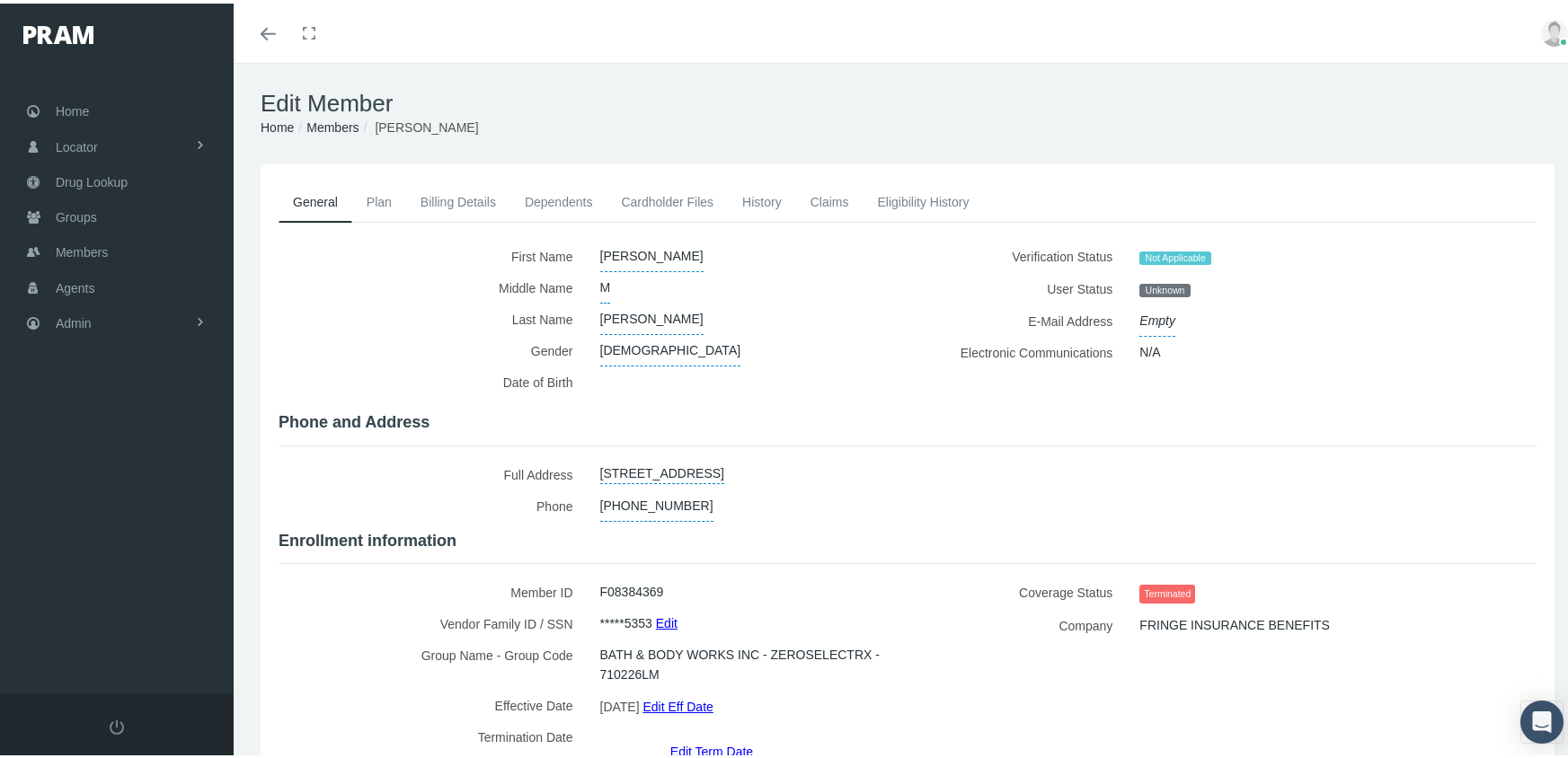
click at [324, 120] on link "Members" at bounding box center [331, 124] width 52 height 15
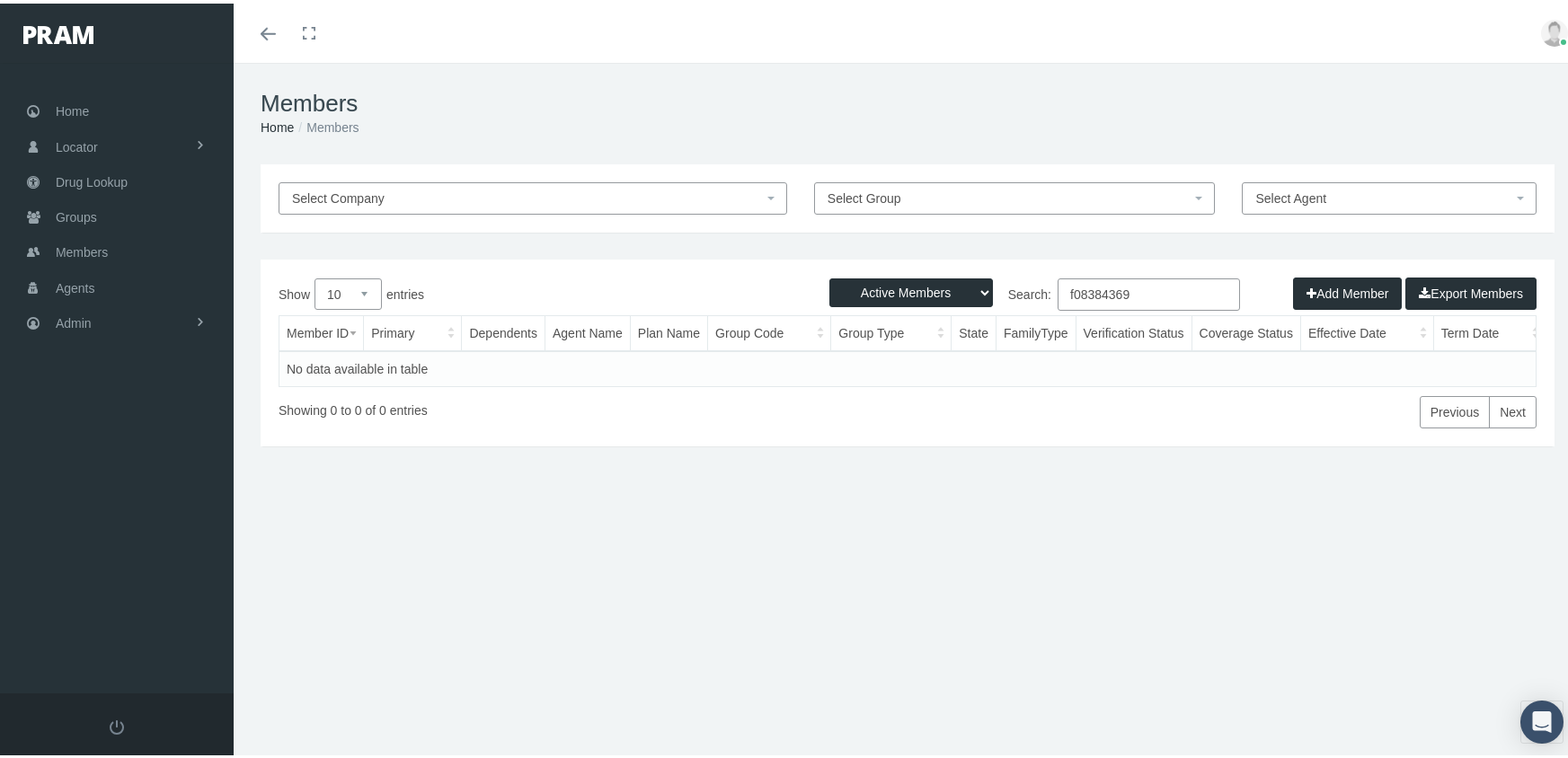
click at [933, 283] on select "Active Members Terminated Members Active & Terminated" at bounding box center [911, 290] width 163 height 29
select select "3"
click at [829, 275] on select "Active Members Terminated Members Active & Terminated" at bounding box center [911, 290] width 163 height 29
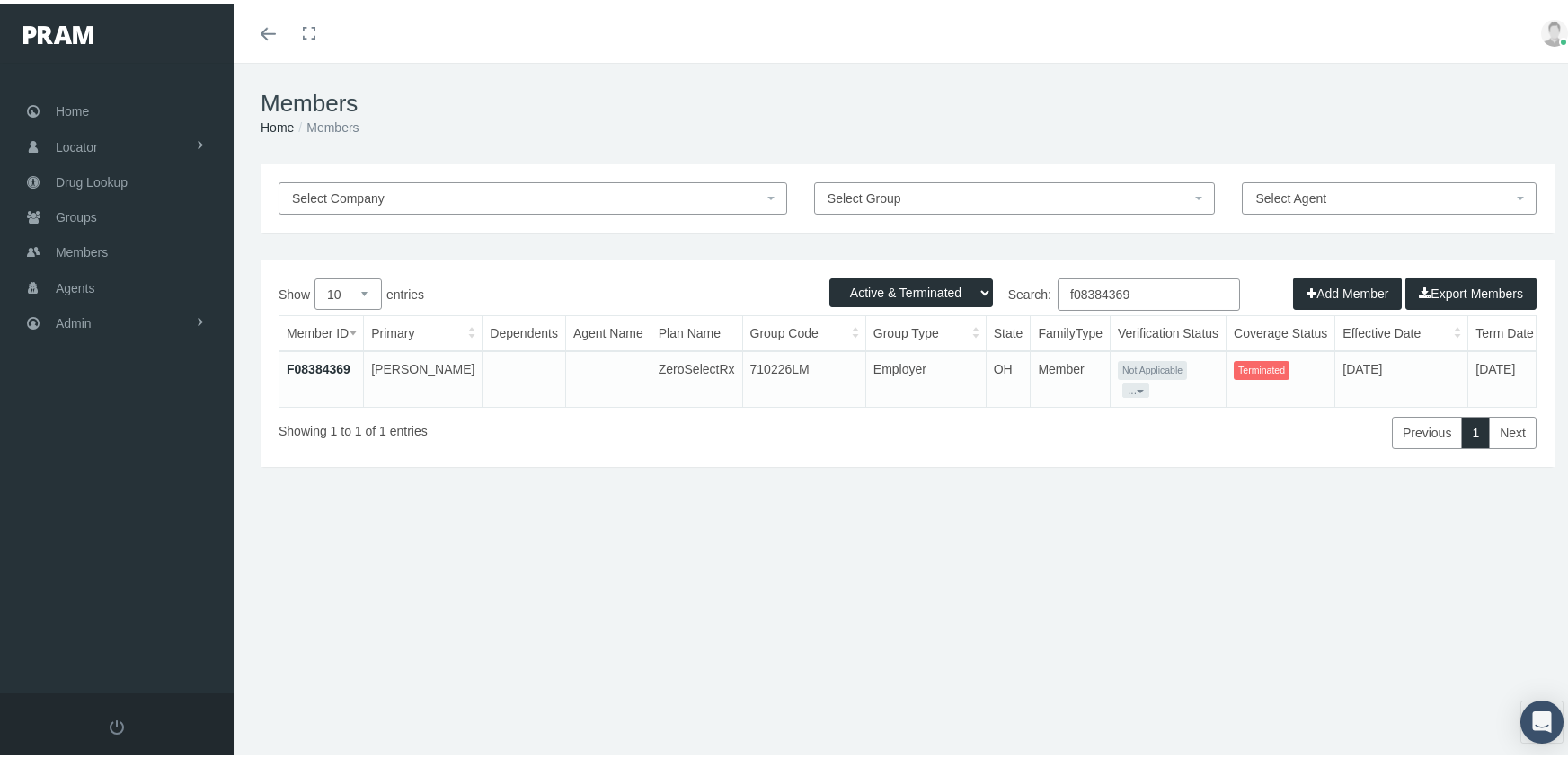
click at [1152, 286] on input "f08384369" at bounding box center [1149, 291] width 182 height 33
type input "f08952127"
click at [317, 365] on link "F08952127" at bounding box center [319, 366] width 64 height 15
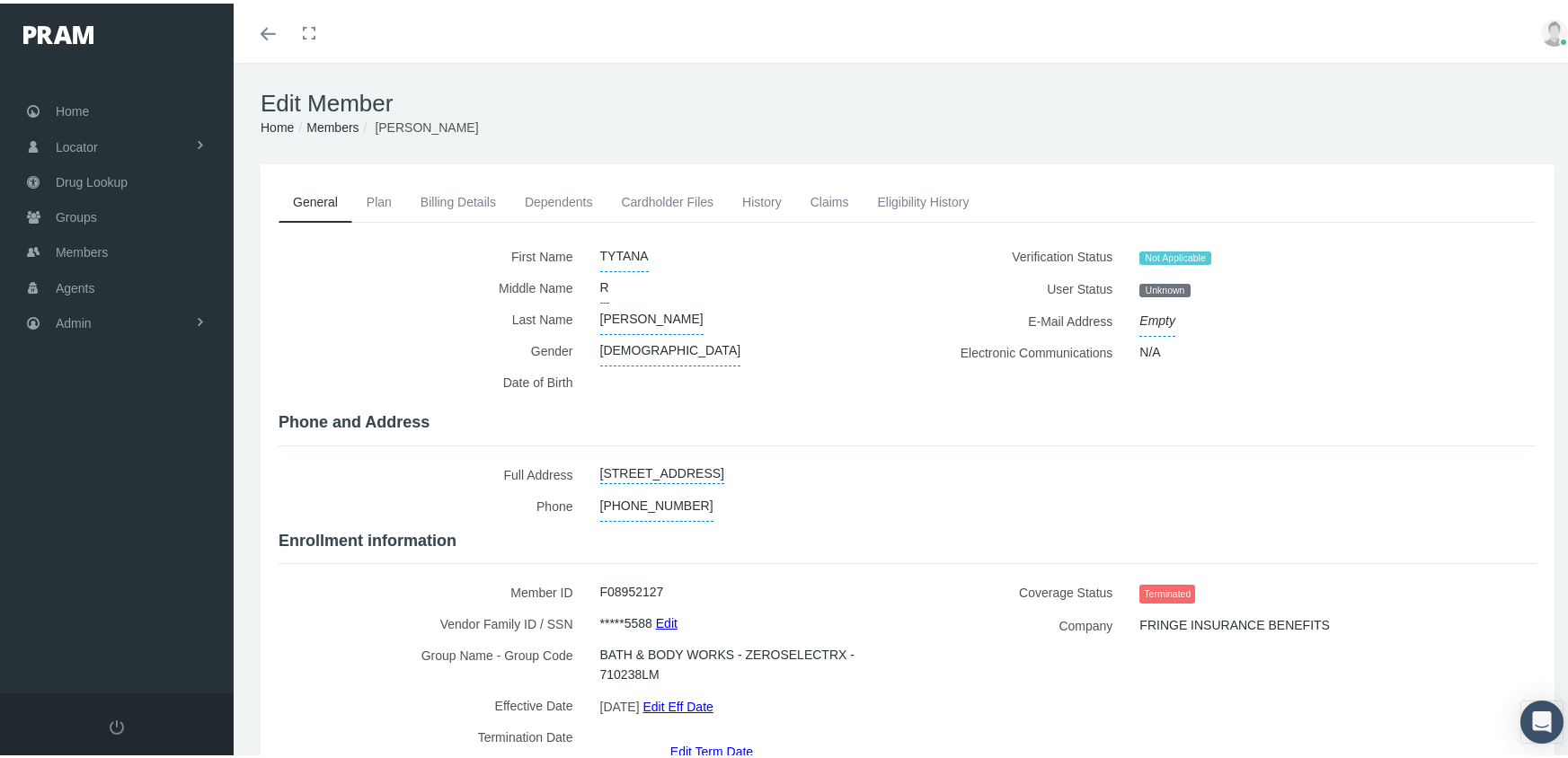
click at [696, 734] on link "Edit Term Date" at bounding box center [711, 747] width 83 height 26
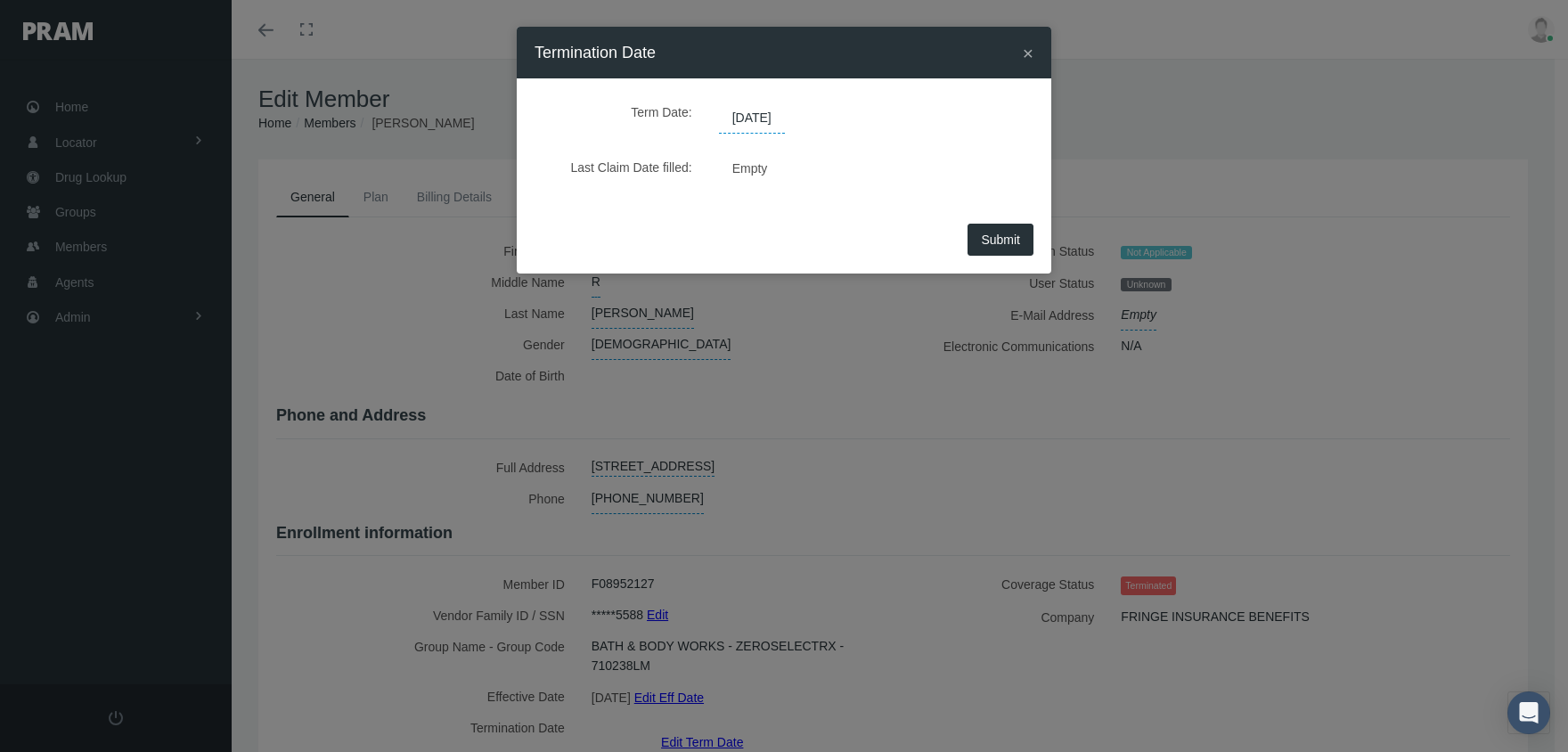
click at [761, 111] on span "[DATE]" at bounding box center [751, 119] width 66 height 31
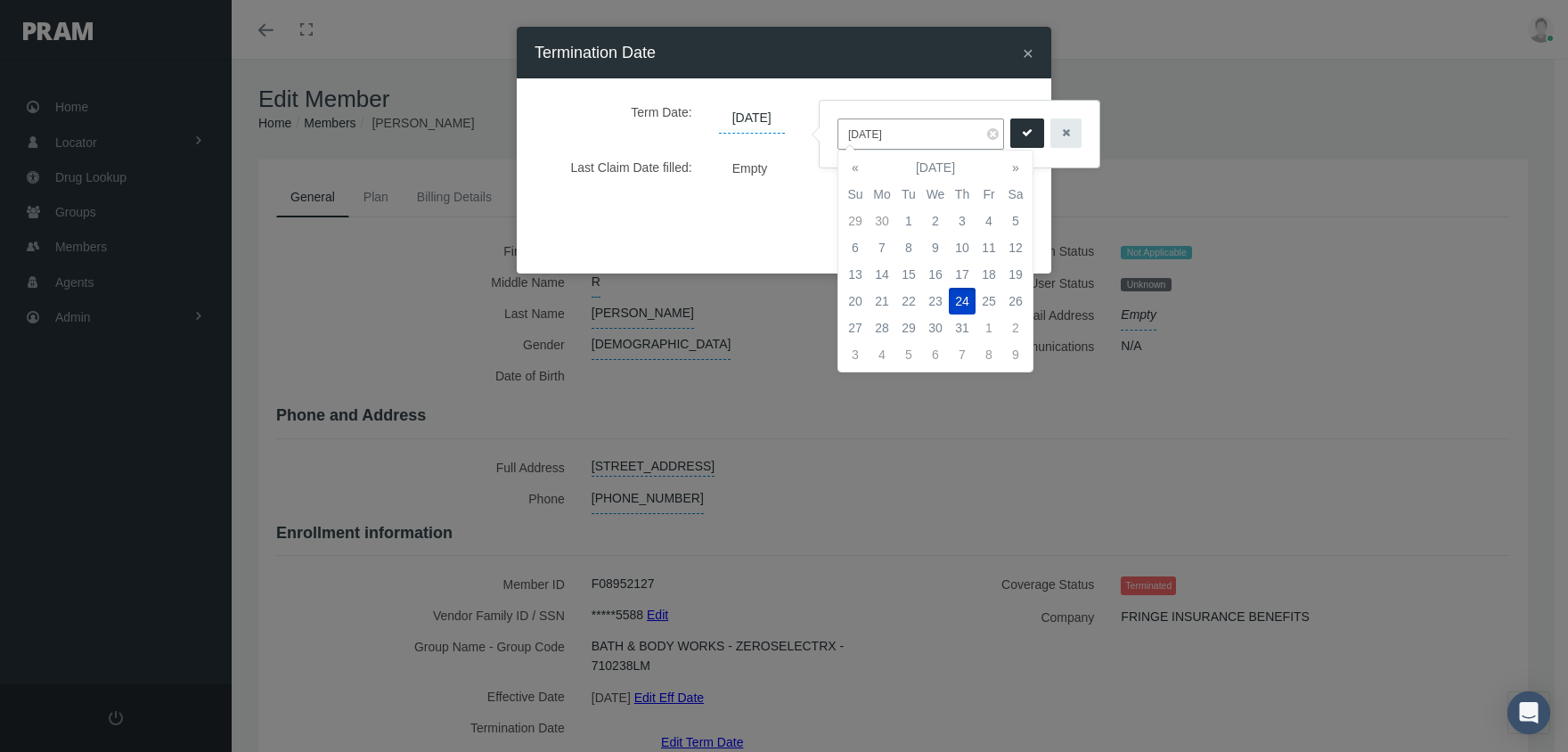
drag, startPoint x: 969, startPoint y: 244, endPoint x: 971, endPoint y: 206, distance: 38.1
click at [969, 243] on td "10" at bounding box center [963, 248] width 27 height 27
type input "[DATE]"
click at [1011, 130] on button "submit" at bounding box center [1028, 133] width 34 height 30
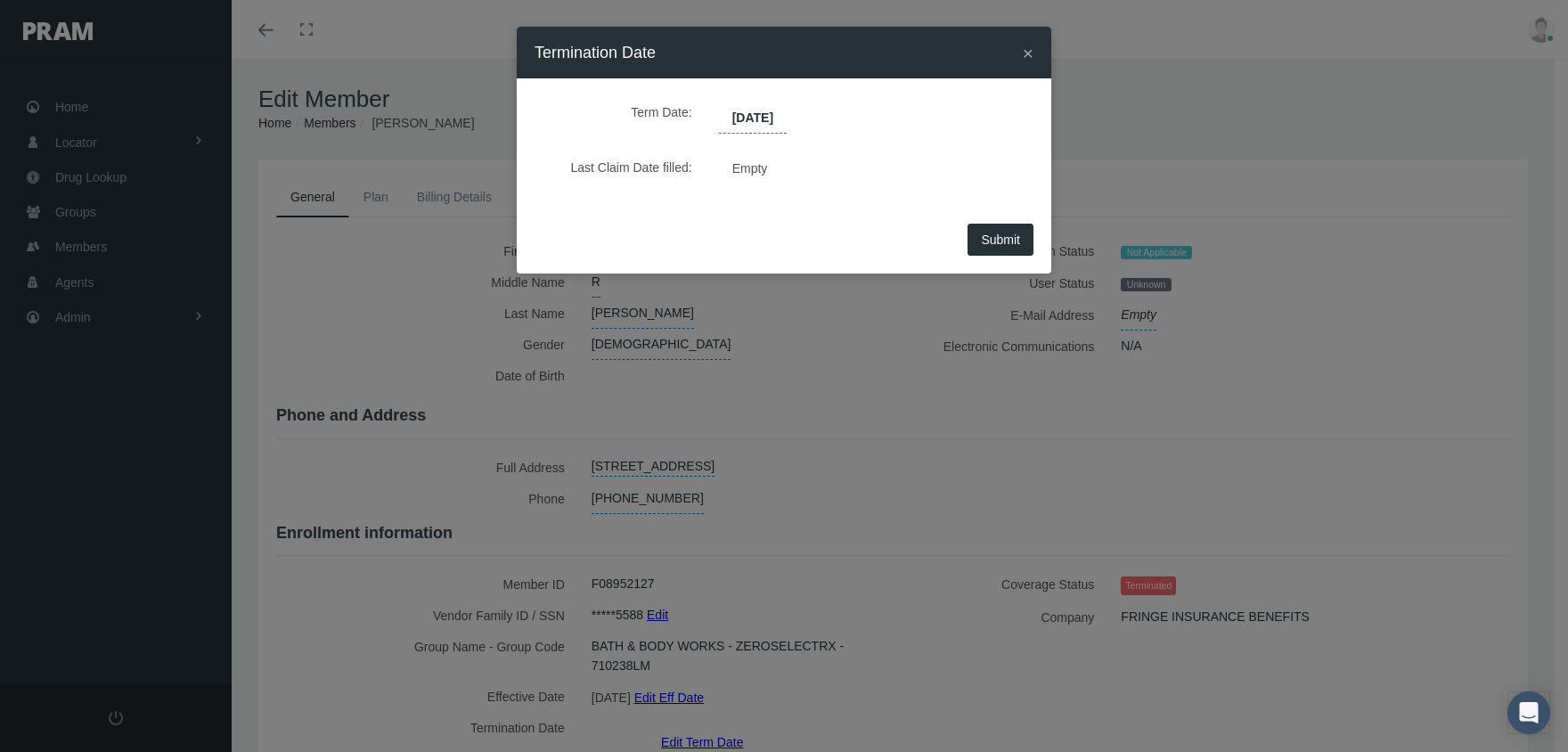
click at [1011, 241] on span "Submit" at bounding box center [1001, 240] width 40 height 14
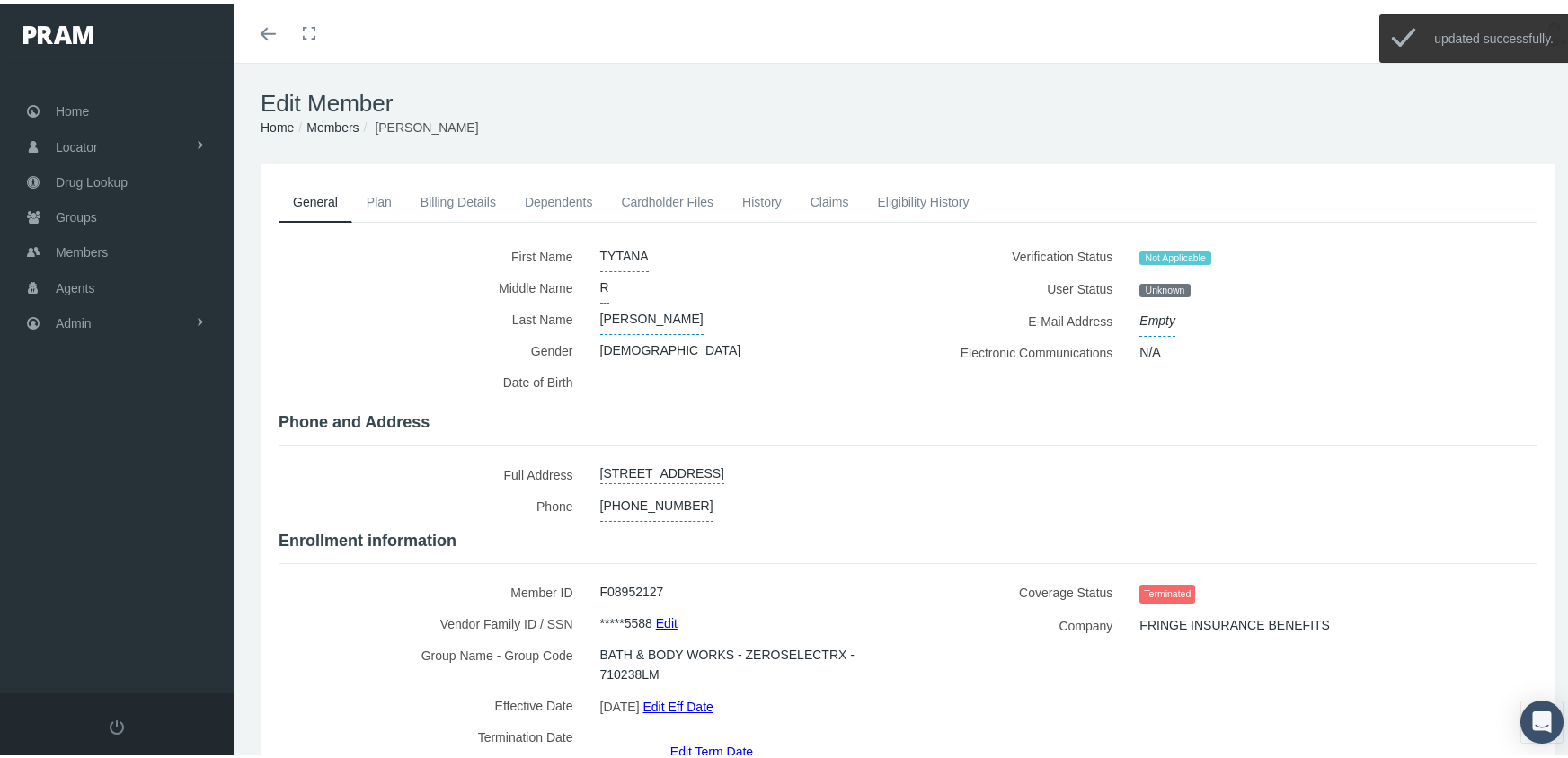
click at [324, 123] on link "Members" at bounding box center [331, 124] width 52 height 15
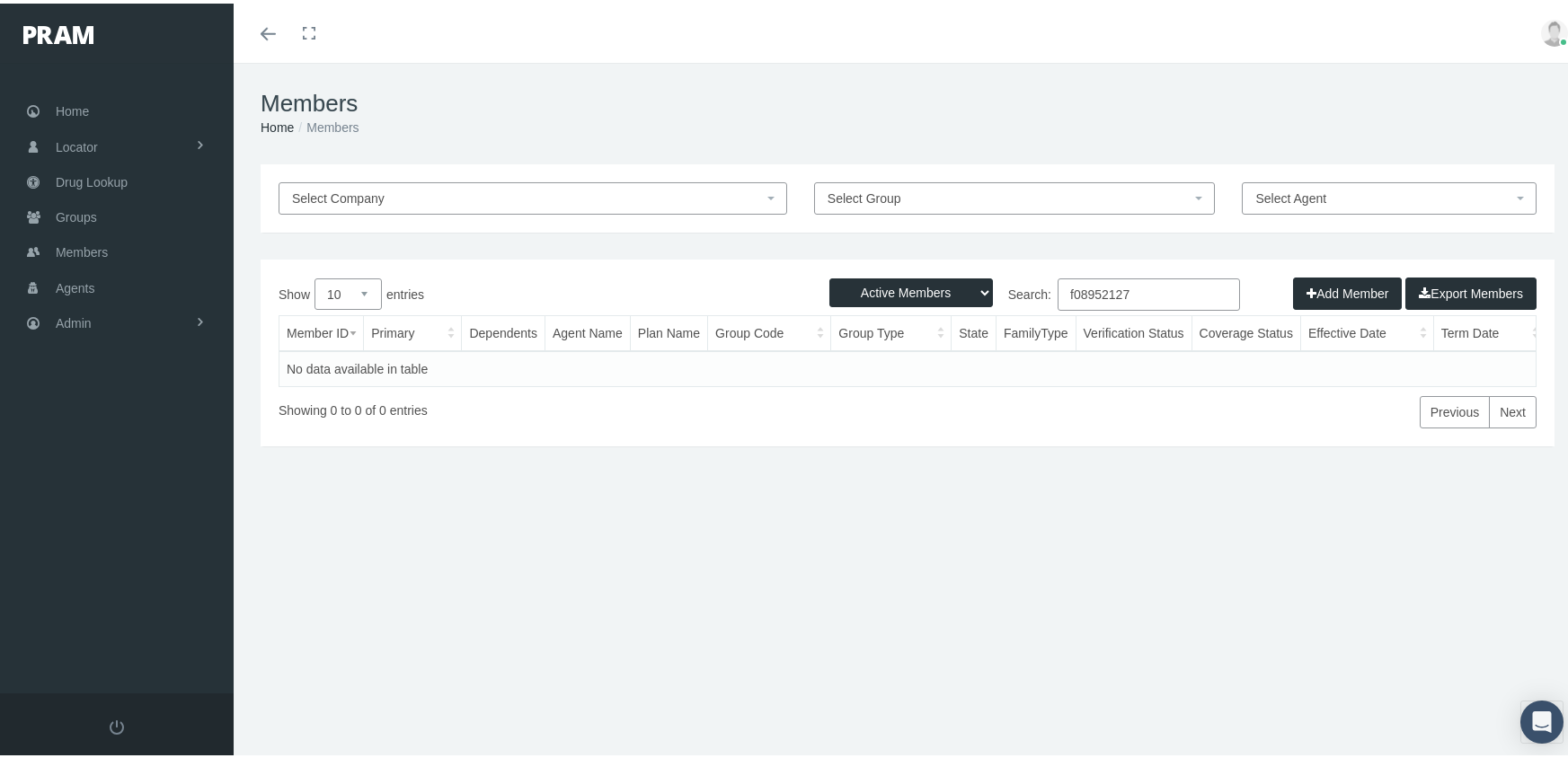
click at [903, 292] on select "Active Members Terminated Members Active & Terminated" at bounding box center [911, 290] width 163 height 29
select select "3"
click at [829, 275] on select "Active Members Terminated Members Active & Terminated" at bounding box center [911, 290] width 163 height 29
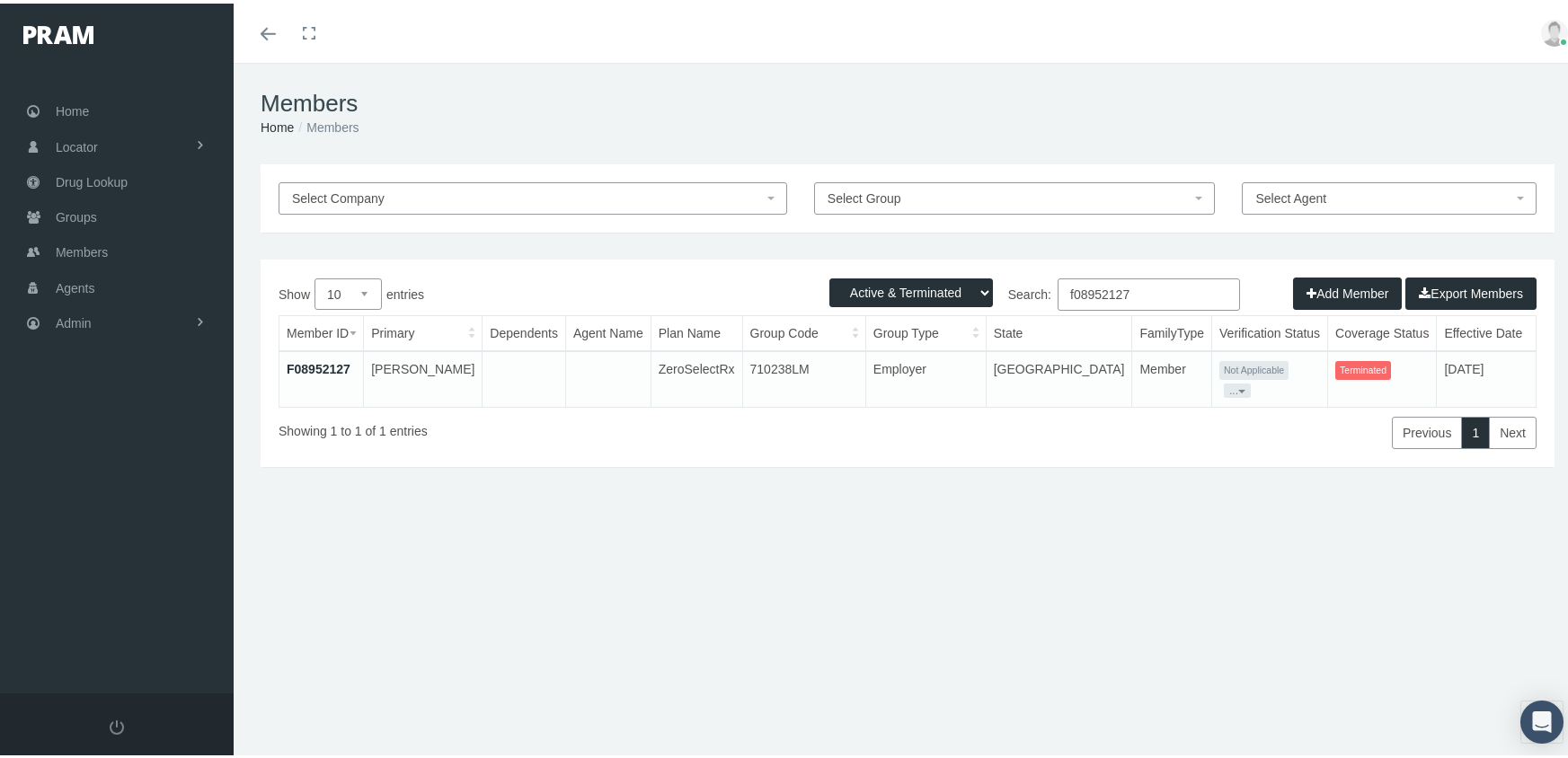
click at [1147, 288] on input "f08952127" at bounding box center [1149, 291] width 182 height 33
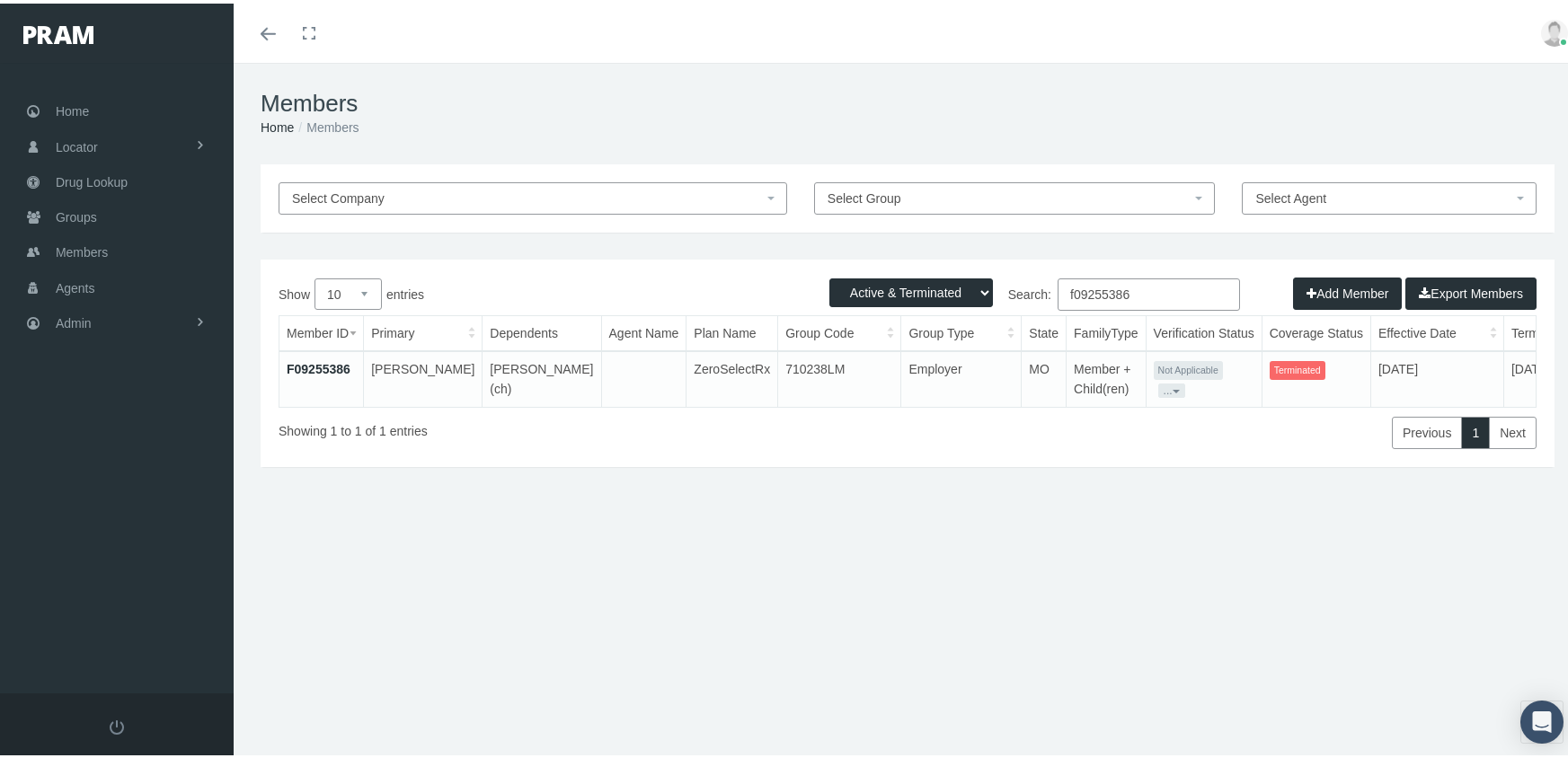
type input "f09255386"
click at [307, 360] on link "F09255386" at bounding box center [319, 366] width 64 height 15
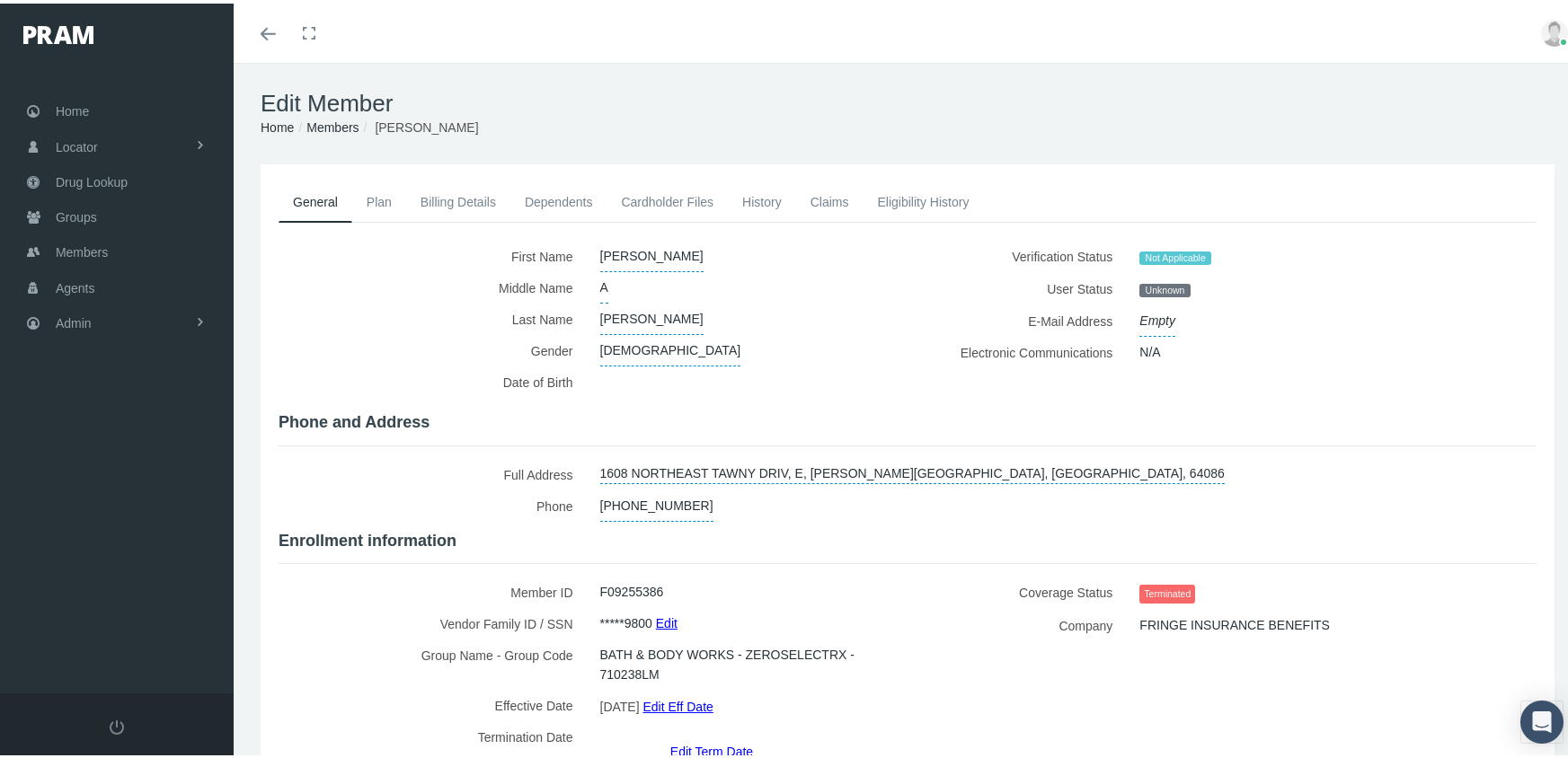
click at [715, 734] on link "Edit Term Date" at bounding box center [711, 747] width 83 height 26
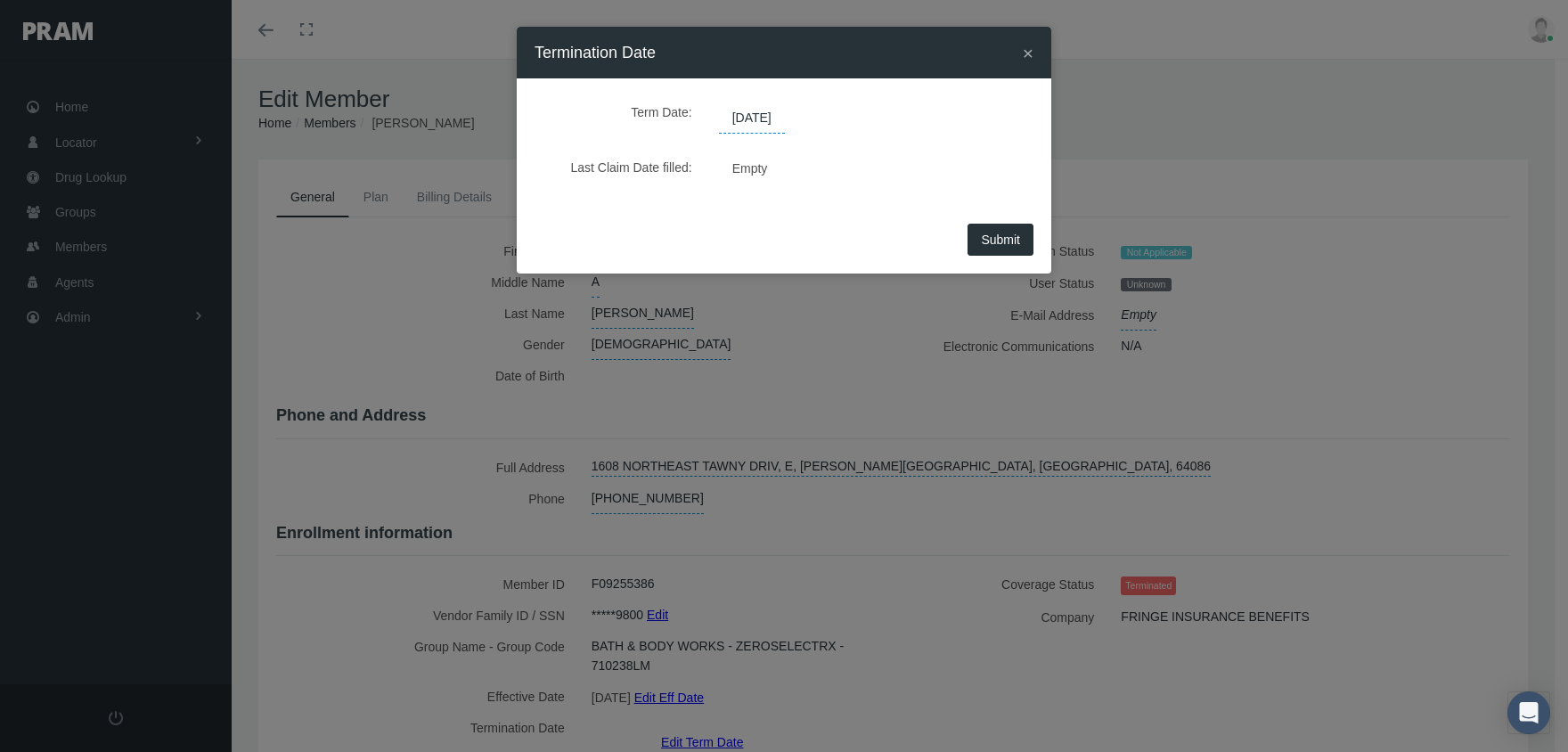
click at [775, 123] on span "[DATE]" at bounding box center [751, 119] width 66 height 31
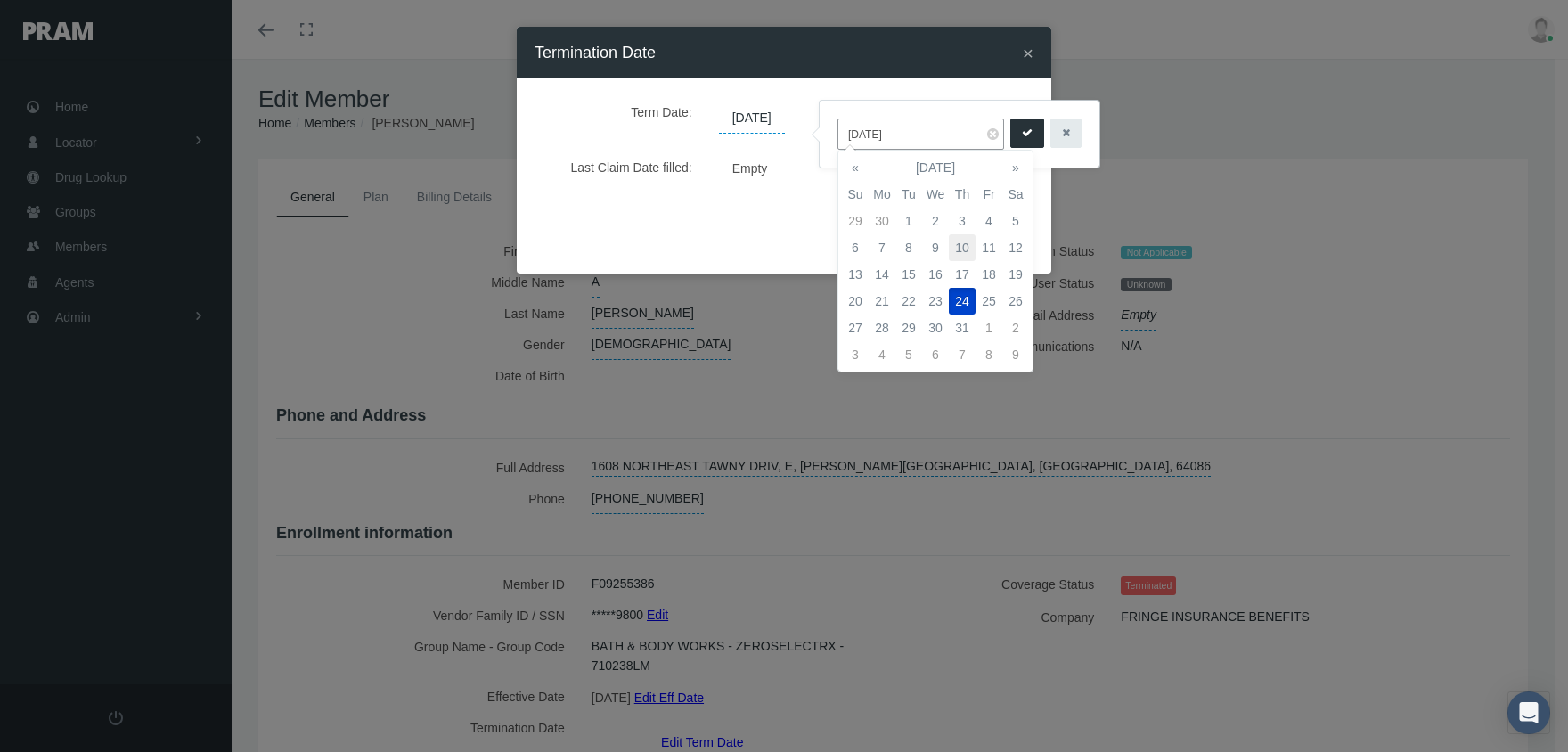
click at [961, 239] on td "10" at bounding box center [963, 248] width 27 height 27
type input "07/10/2025"
click at [1014, 124] on button "submit" at bounding box center [1028, 133] width 34 height 30
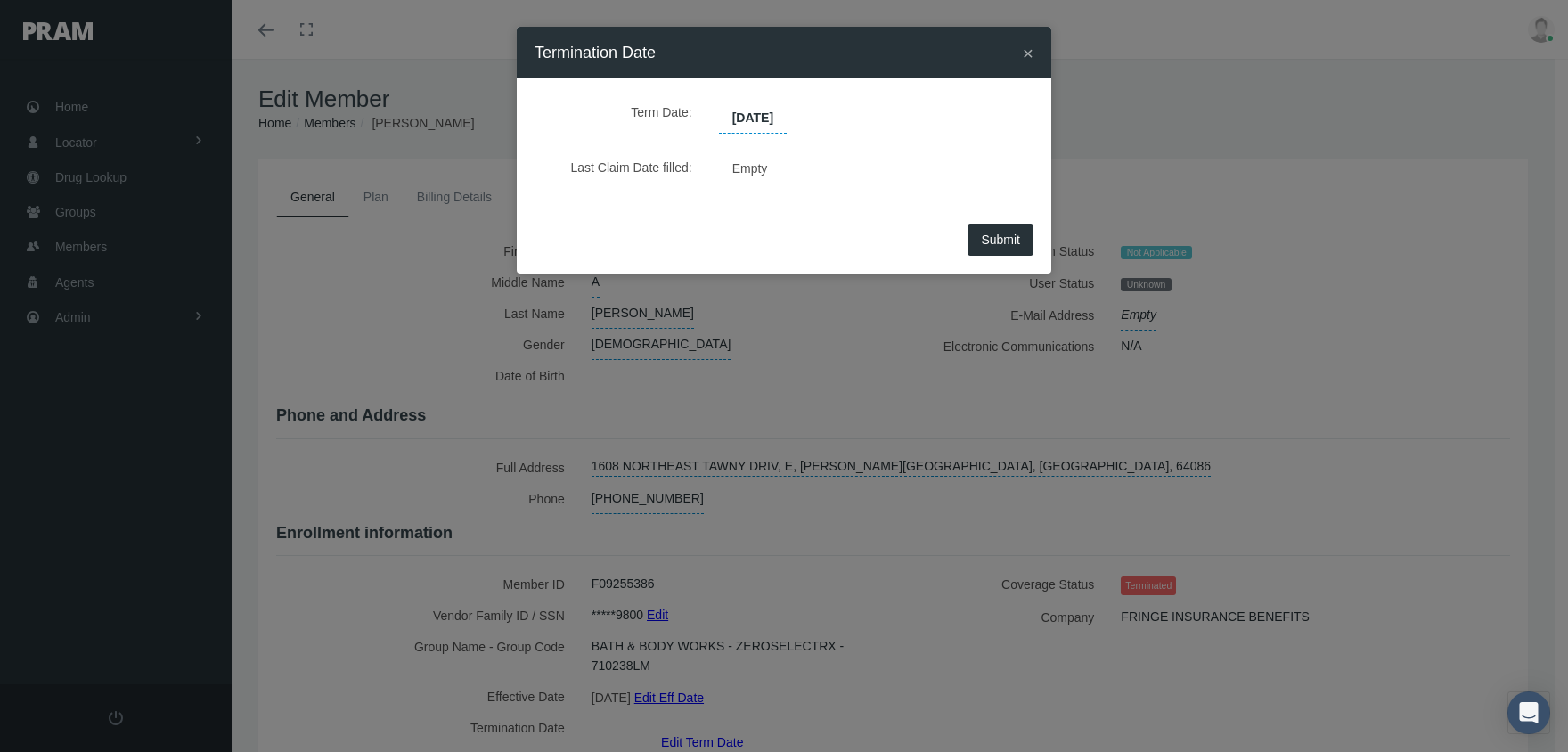
click at [1011, 239] on span "Submit" at bounding box center [1001, 240] width 40 height 14
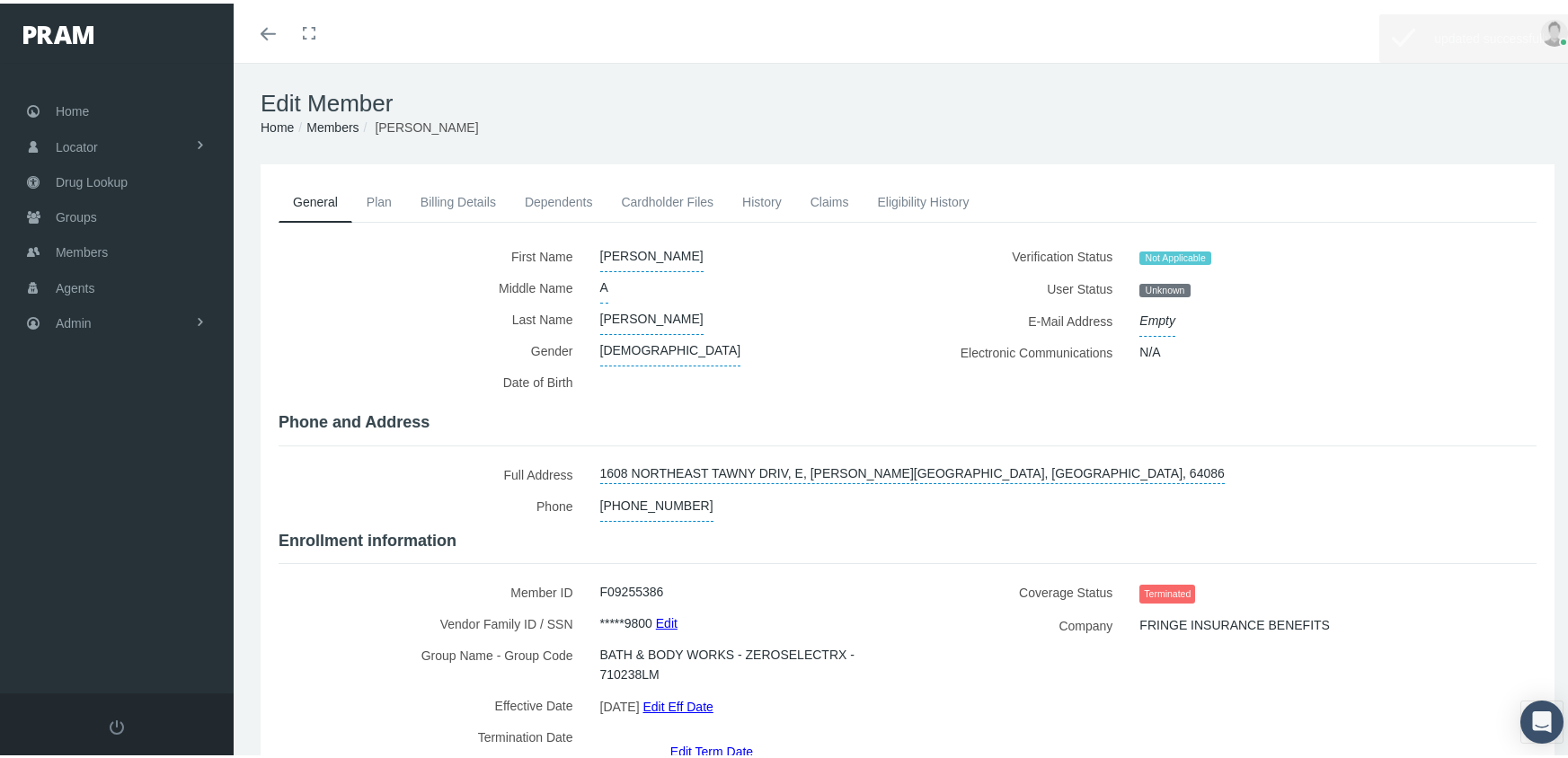
click at [335, 123] on link "Members" at bounding box center [331, 124] width 52 height 15
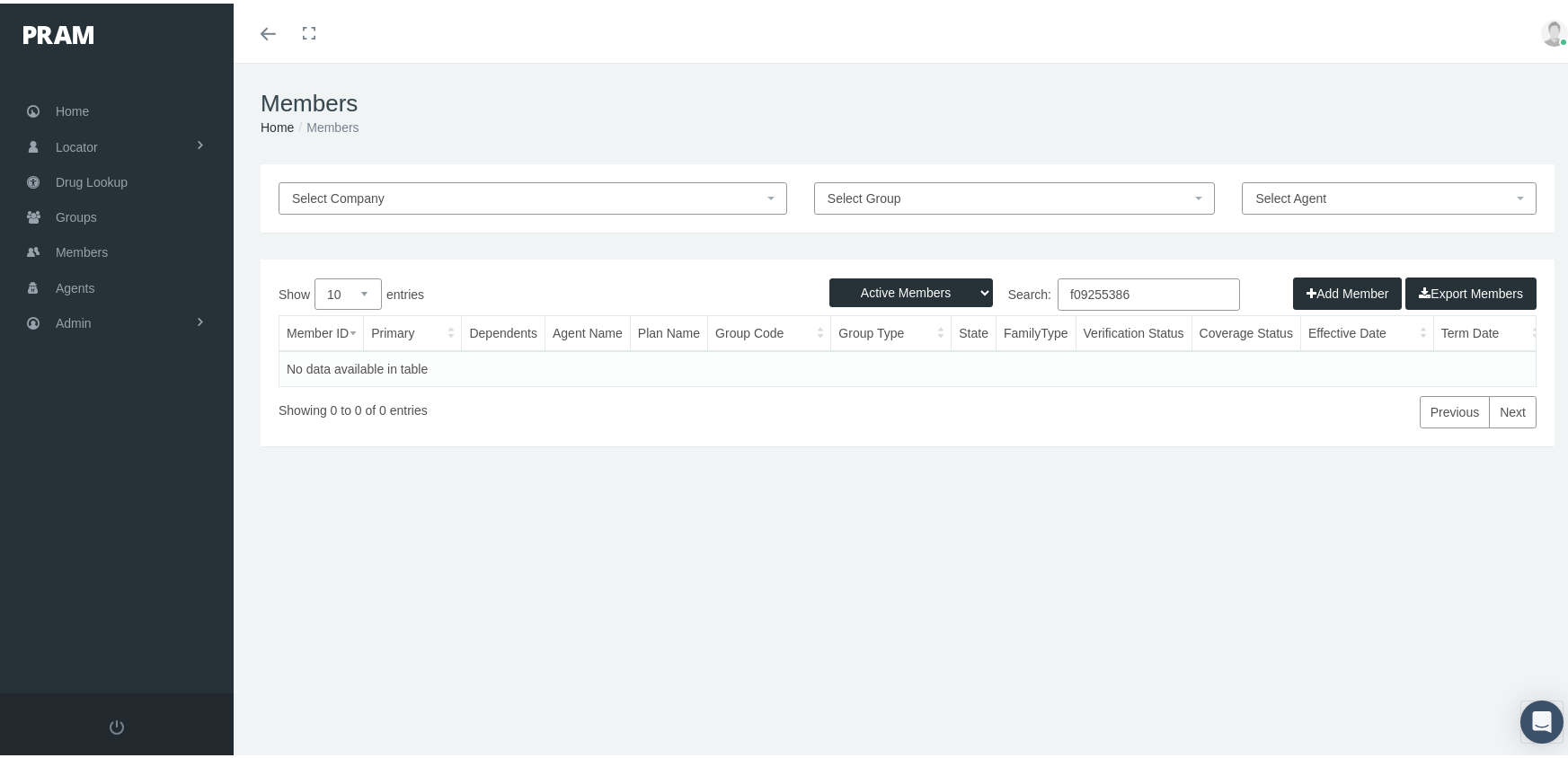
click at [917, 288] on select "Active Members Terminated Members Active & Terminated" at bounding box center [911, 290] width 163 height 29
select select "3"
click at [829, 275] on select "Active Members Terminated Members Active & Terminated" at bounding box center [911, 290] width 163 height 29
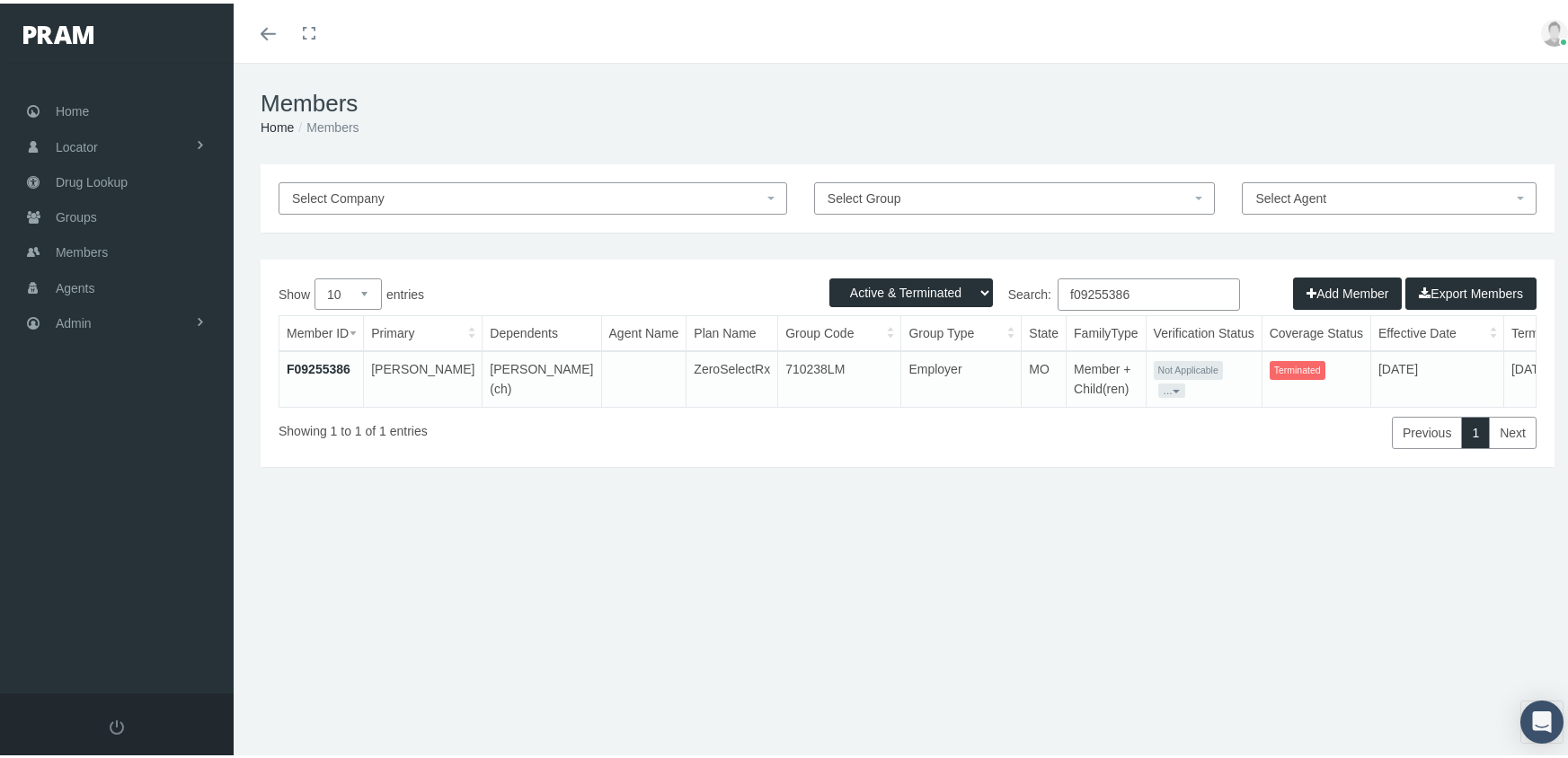
click at [1159, 293] on input "f09255386" at bounding box center [1149, 291] width 182 height 33
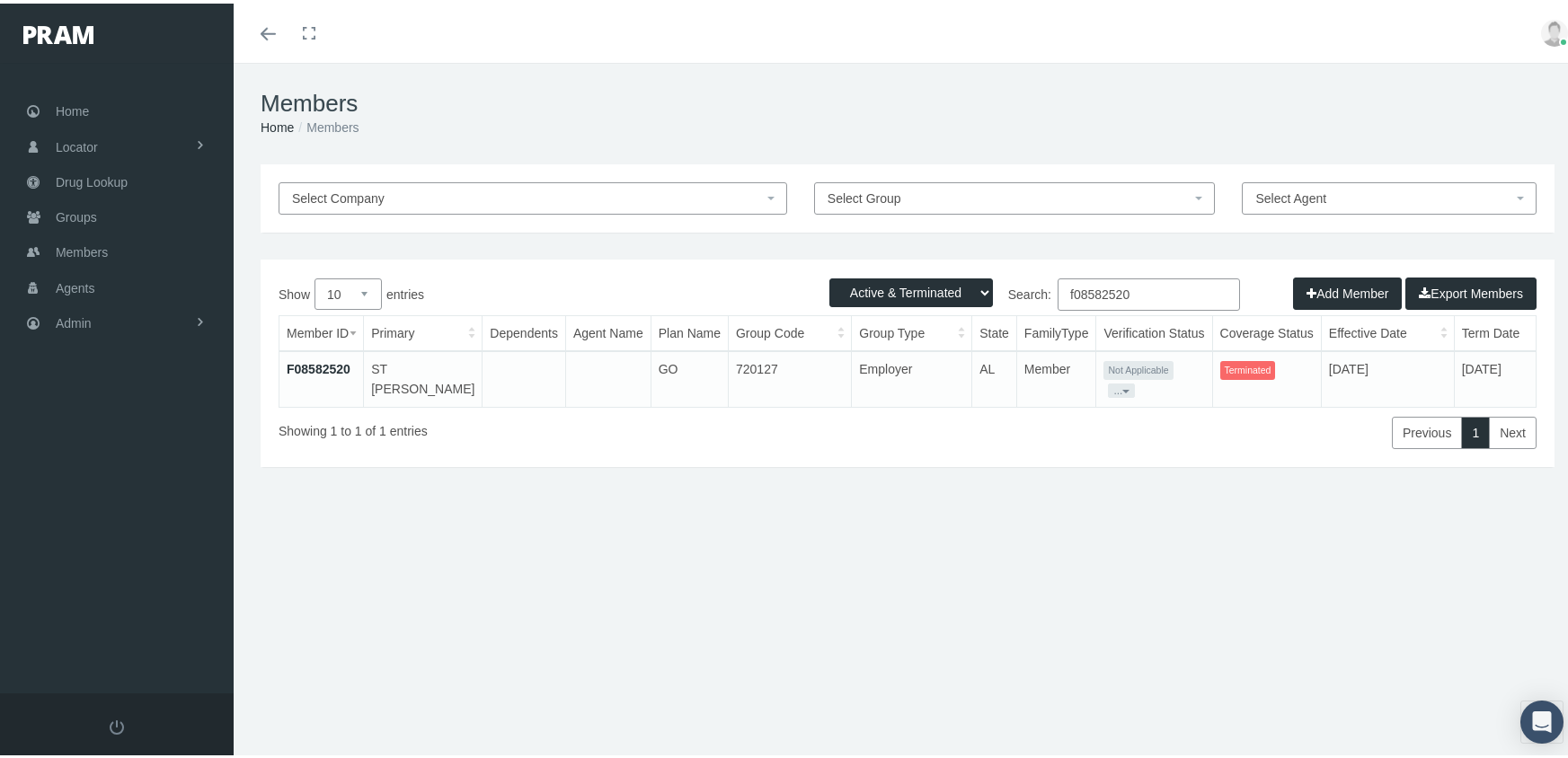
type input "f08582520"
drag, startPoint x: 334, startPoint y: 368, endPoint x: 353, endPoint y: 359, distance: 21.0
click at [334, 368] on link "F08582520" at bounding box center [319, 366] width 64 height 15
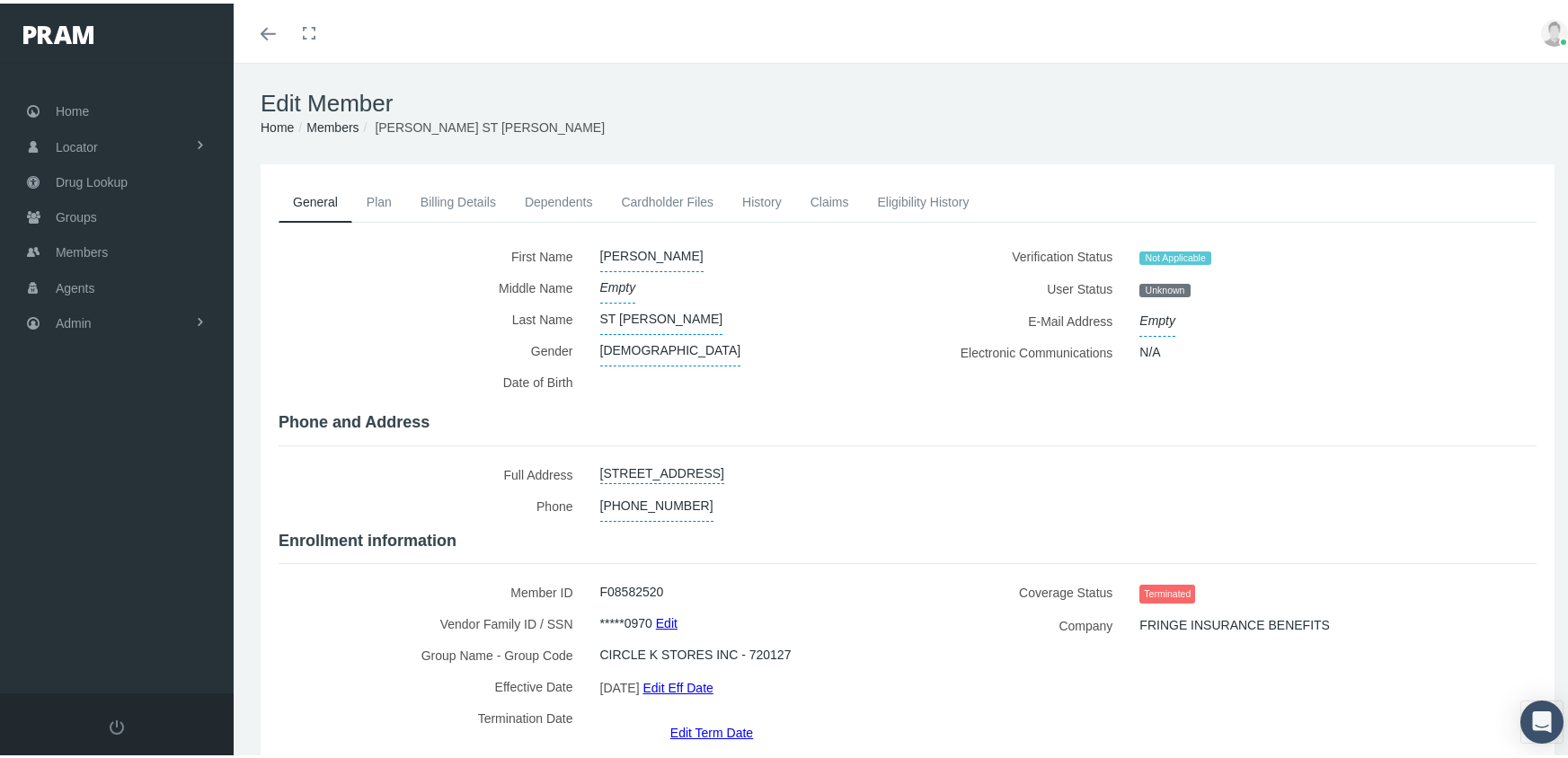
click at [739, 716] on link "Edit Term Date" at bounding box center [711, 729] width 83 height 26
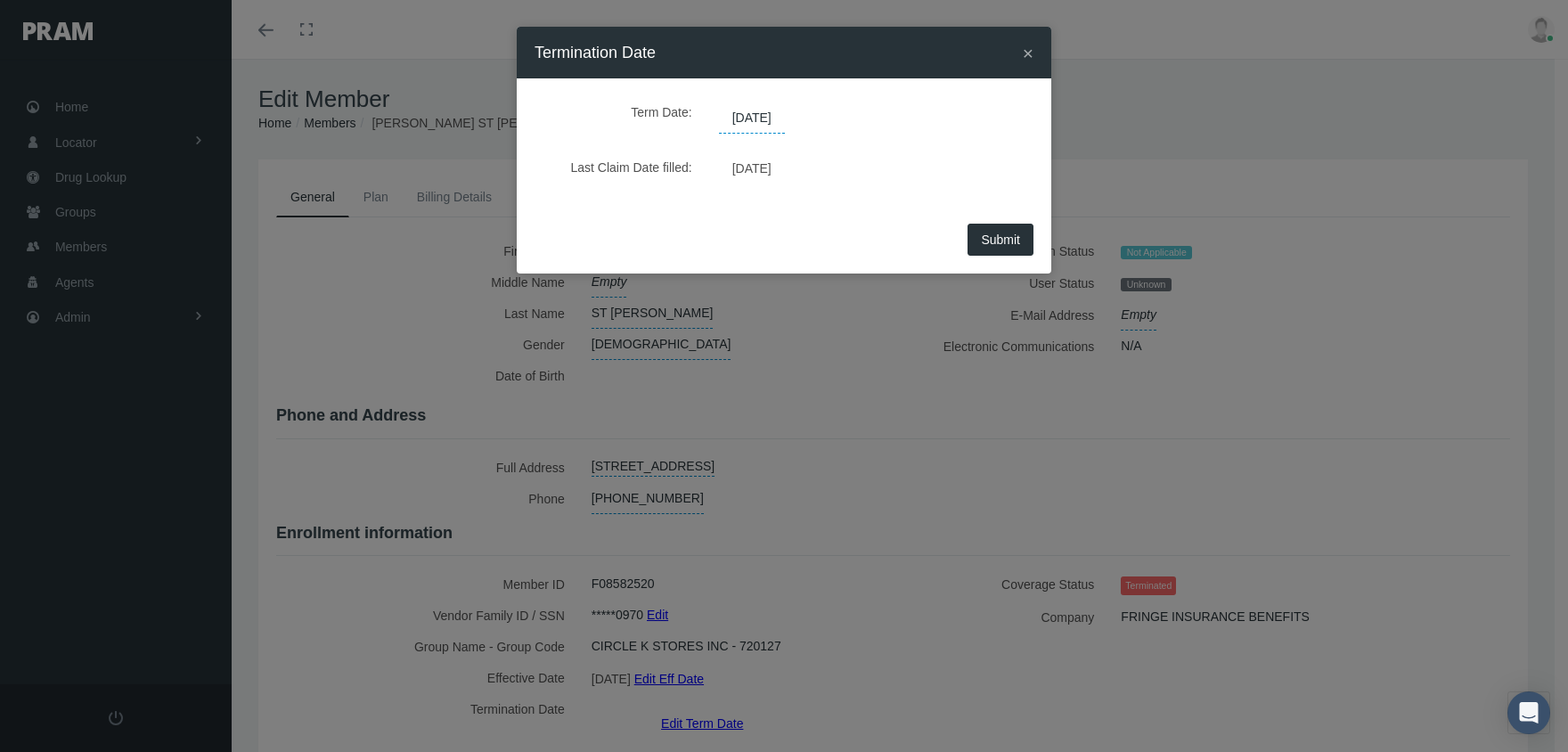
click at [764, 119] on span "[DATE]" at bounding box center [751, 119] width 66 height 31
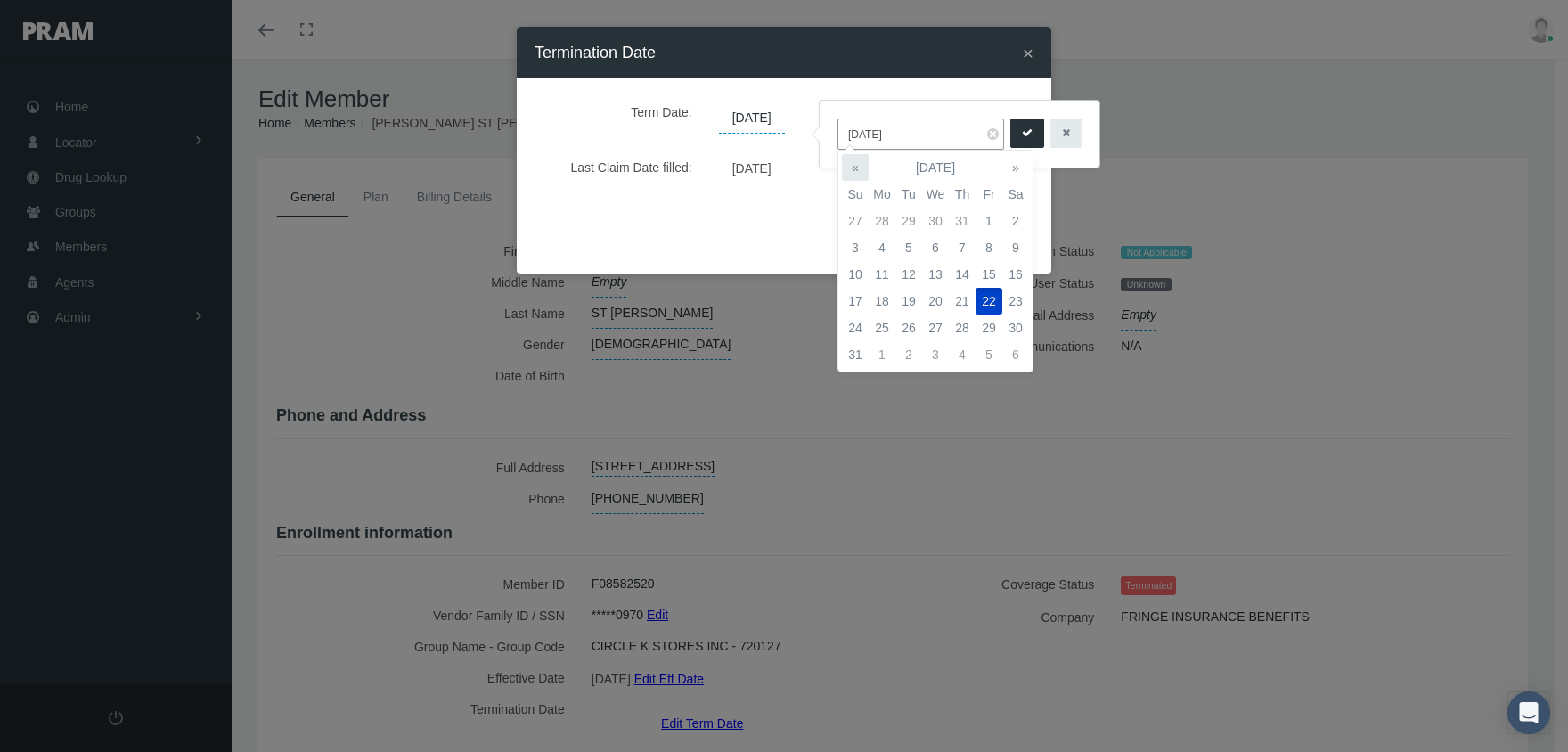
click at [851, 165] on th "«" at bounding box center [856, 168] width 27 height 27
click at [967, 295] on td "19" at bounding box center [963, 302] width 27 height 27
type input "06/19/2025"
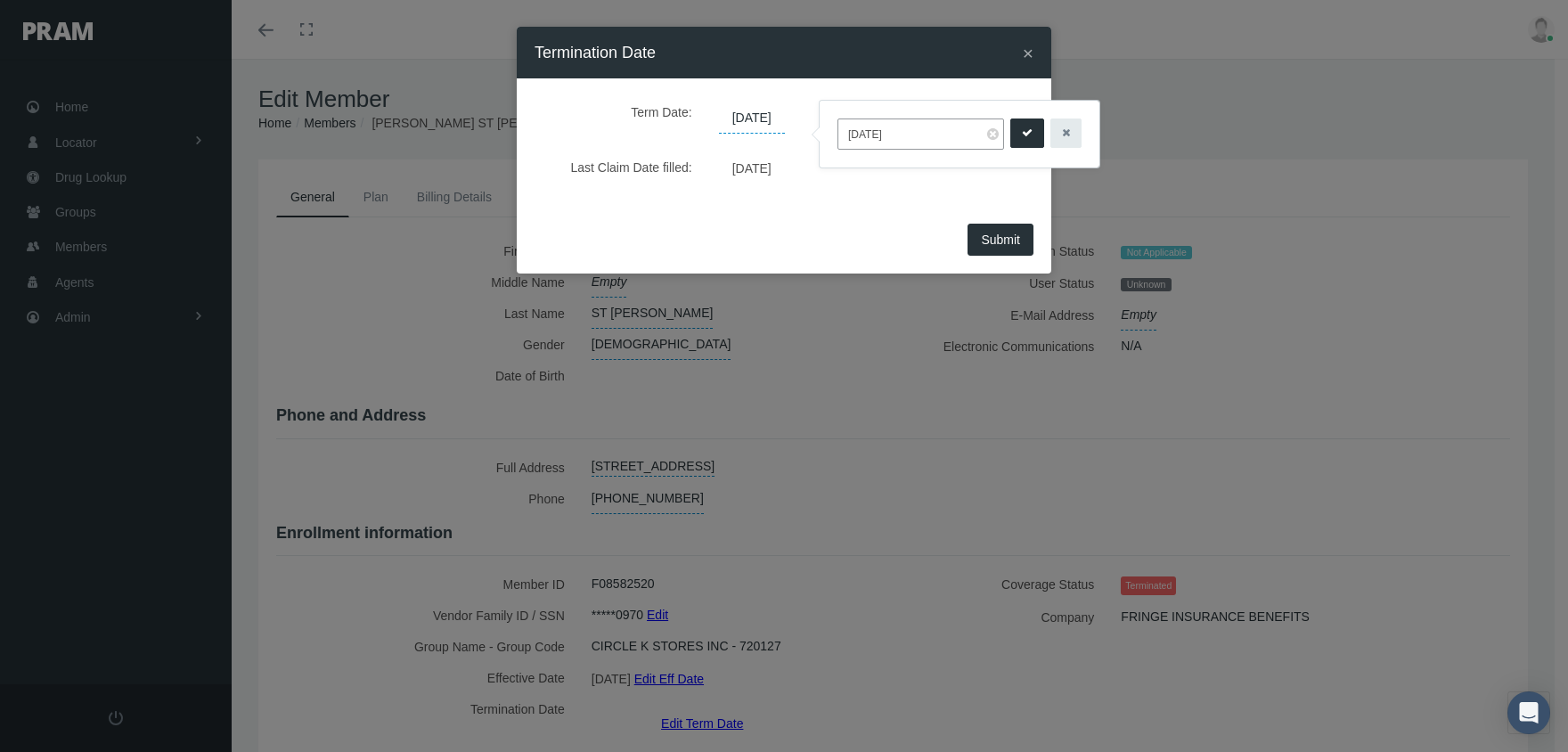
click at [1022, 126] on icon "submit" at bounding box center [1028, 133] width 11 height 17
click at [994, 229] on button "Submit" at bounding box center [1001, 240] width 66 height 32
